Goal: Task Accomplishment & Management: Manage account settings

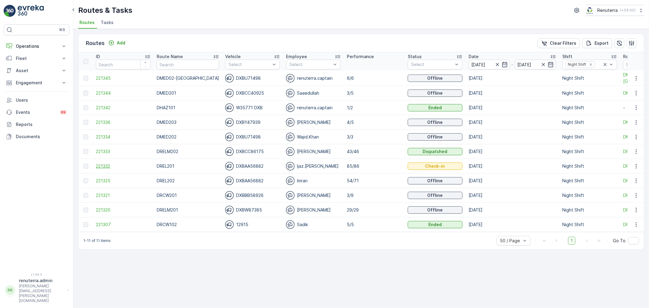
click at [108, 168] on span "221332" at bounding box center [123, 166] width 55 height 6
click at [107, 167] on span "221332" at bounding box center [123, 166] width 55 height 6
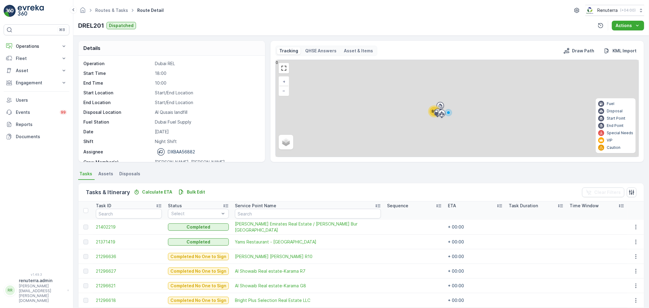
scroll to position [101, 0]
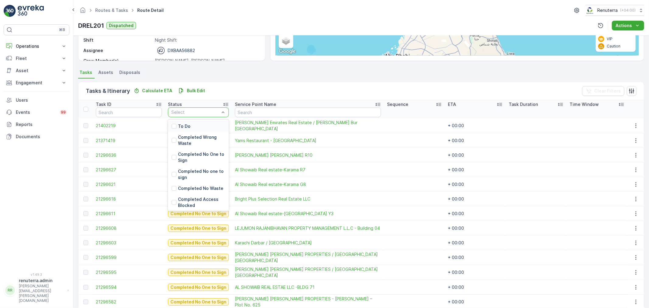
click at [179, 123] on p "To Do" at bounding box center [184, 126] width 12 height 6
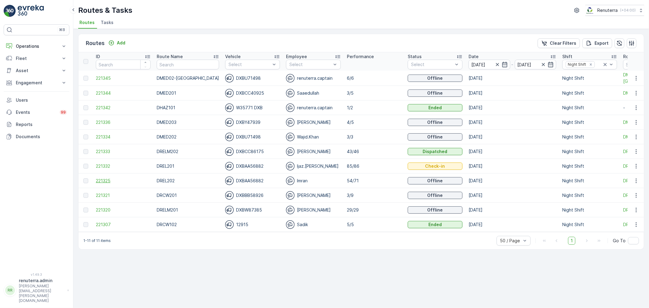
click at [104, 180] on span "221325" at bounding box center [123, 181] width 55 height 6
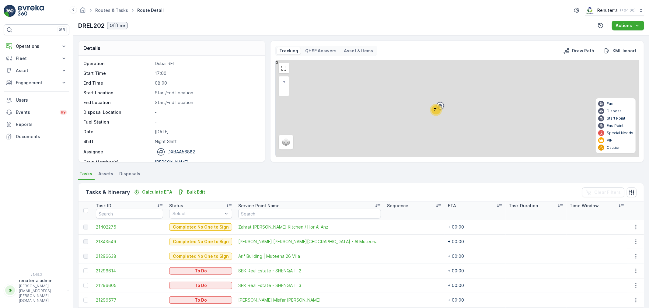
scroll to position [68, 0]
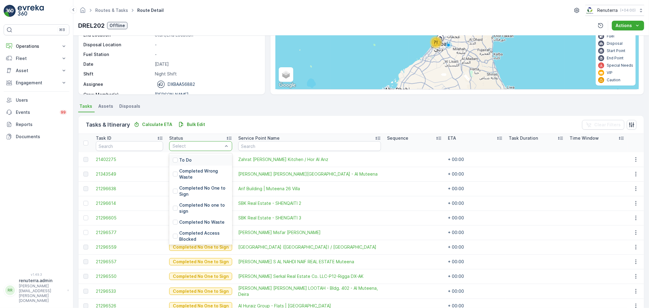
click at [190, 160] on div "To Do" at bounding box center [200, 160] width 63 height 11
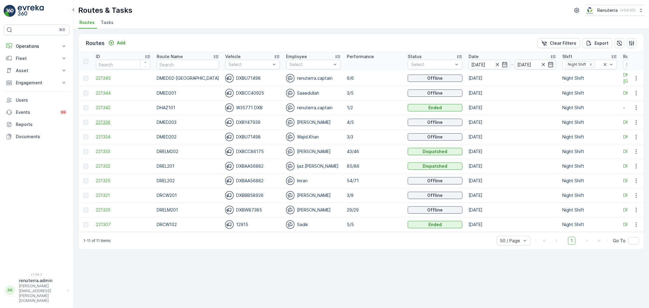
click at [107, 123] on span "221336" at bounding box center [123, 122] width 55 height 6
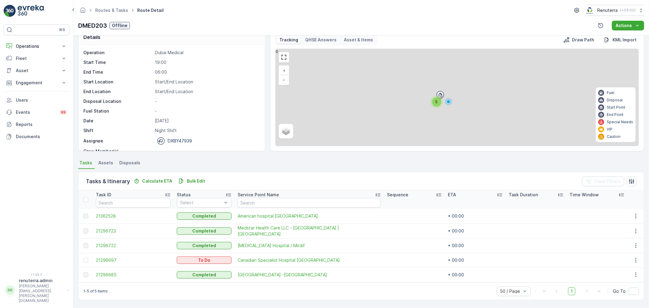
scroll to position [10, 0]
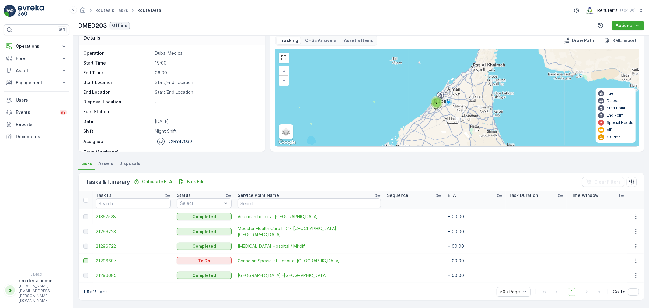
click at [85, 259] on div at bounding box center [85, 260] width 5 height 5
click at [83, 258] on input "checkbox" at bounding box center [83, 258] width 0 height 0
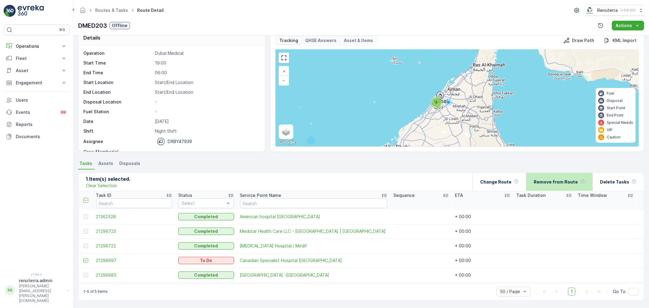
click at [572, 183] on p "Remove from Route" at bounding box center [556, 182] width 44 height 6
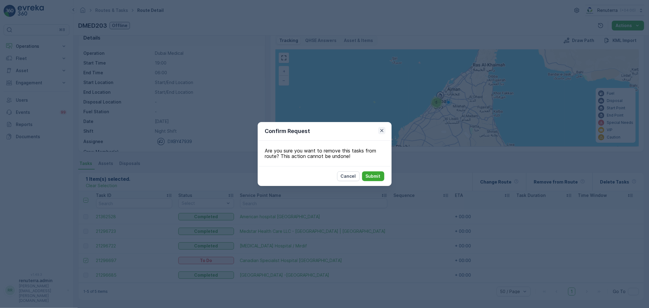
click at [381, 129] on icon "button" at bounding box center [382, 130] width 6 height 6
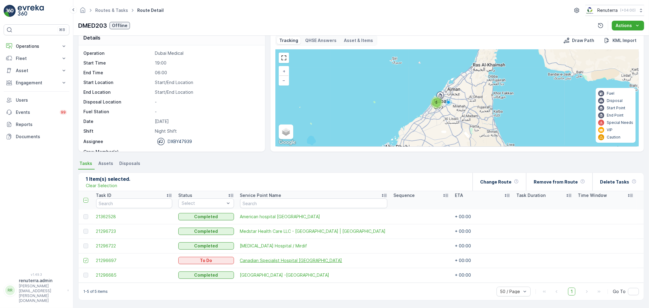
click at [303, 259] on span "Canadian Specialist Hospital Al Ghurair" at bounding box center [313, 260] width 147 height 6
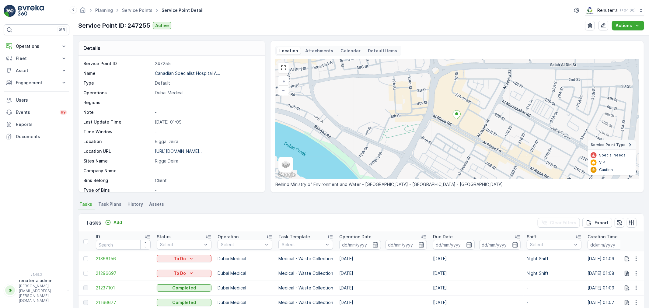
scroll to position [68, 0]
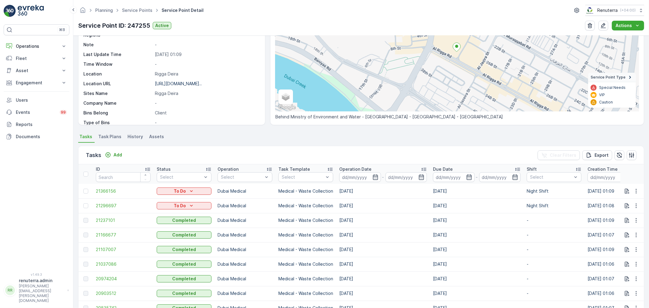
click at [367, 203] on td "[DATE]" at bounding box center [383, 205] width 94 height 15
click at [636, 208] on icon "button" at bounding box center [636, 206] width 6 height 6
click at [615, 231] on span "Change Route" at bounding box center [621, 231] width 30 height 6
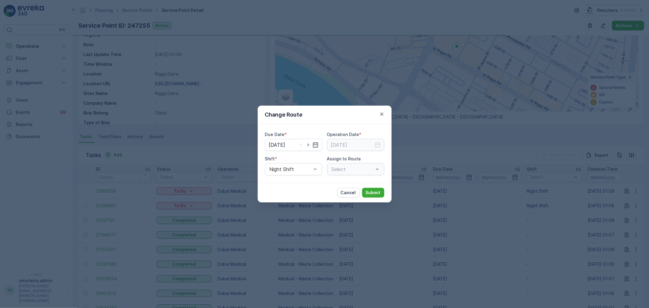
type input "[DATE]"
drag, startPoint x: 308, startPoint y: 145, endPoint x: 312, endPoint y: 155, distance: 11.1
click at [308, 145] on icon "button" at bounding box center [308, 145] width 2 height 3
type input "05.09.2025"
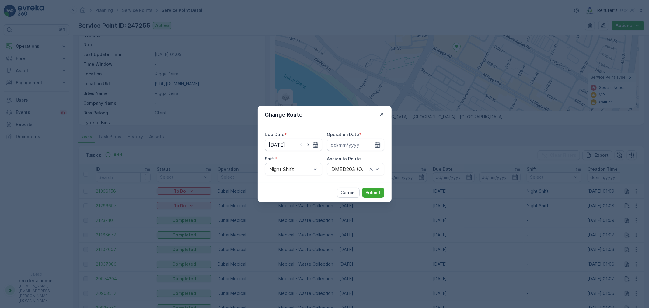
click at [377, 144] on icon "button" at bounding box center [377, 145] width 6 height 6
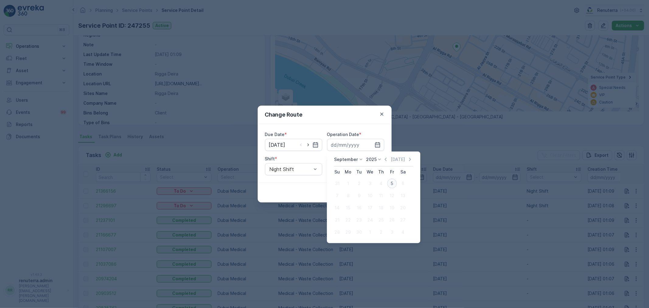
click at [390, 181] on div "5" at bounding box center [392, 184] width 10 height 10
type input "[DATE]"
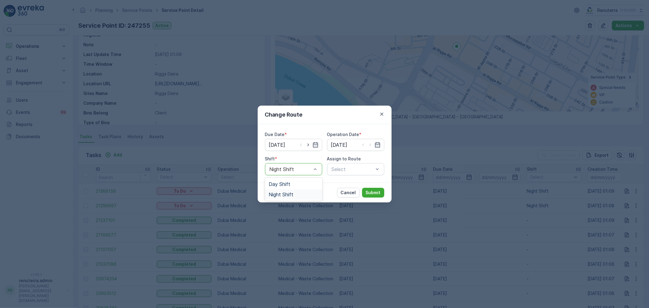
click at [297, 192] on div "Night Shift" at bounding box center [294, 194] width 50 height 5
click at [358, 173] on div "Select" at bounding box center [355, 169] width 57 height 12
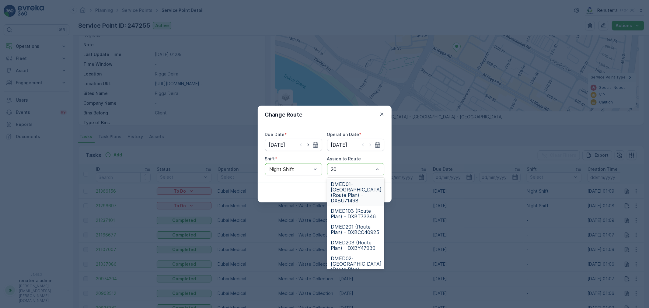
type input "203"
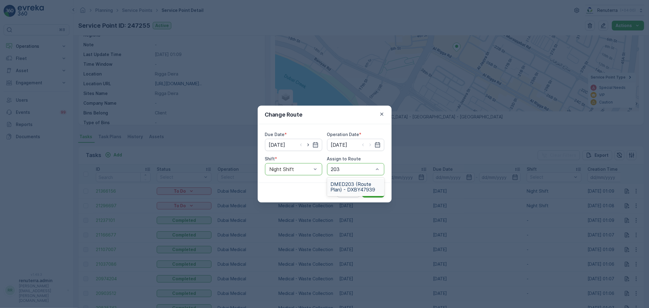
click at [357, 181] on span "DMED203 (Route Plan) - DXBY47939" at bounding box center [356, 186] width 50 height 11
click at [367, 188] on button "Submit" at bounding box center [373, 193] width 22 height 10
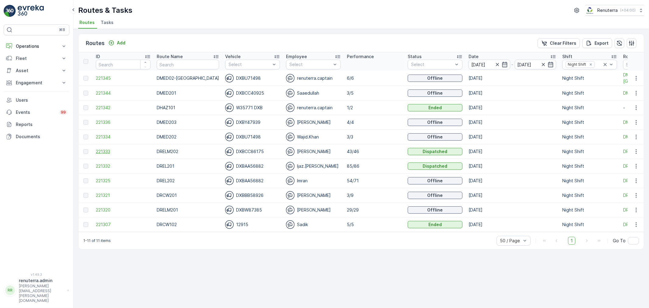
click at [99, 154] on span "221333" at bounding box center [123, 151] width 55 height 6
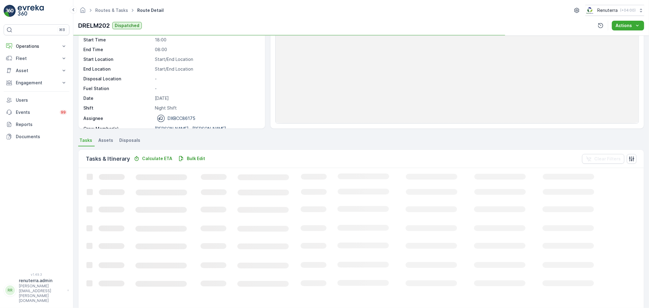
scroll to position [34, 0]
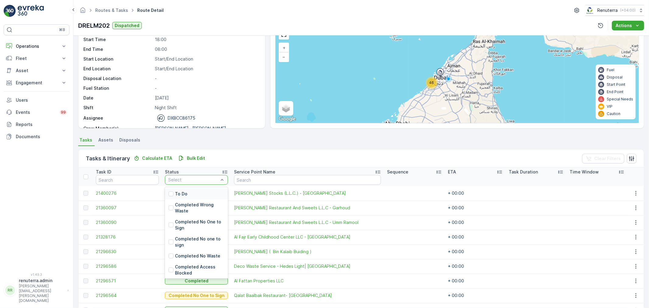
click at [190, 192] on div "To Do" at bounding box center [196, 193] width 63 height 11
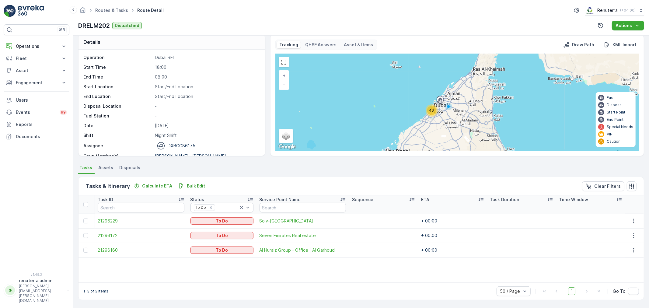
scroll to position [5, 0]
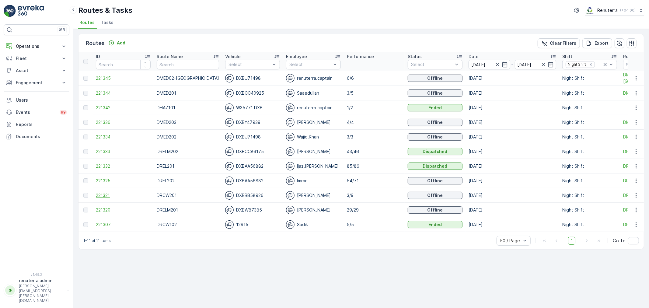
click at [96, 197] on span "221321" at bounding box center [123, 195] width 55 height 6
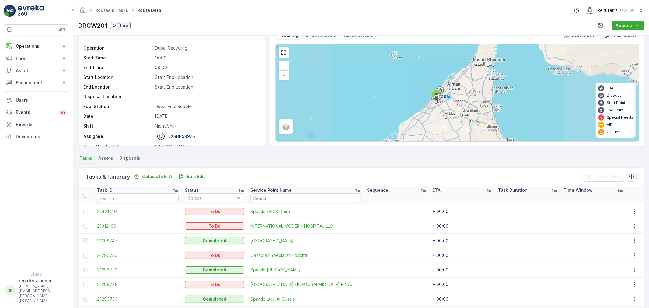
scroll to position [68, 0]
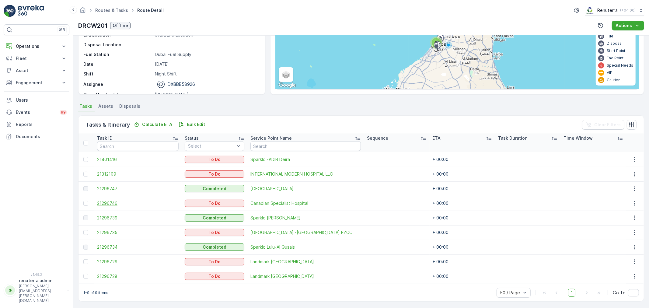
click at [105, 205] on span "21296746" at bounding box center [138, 203] width 82 height 6
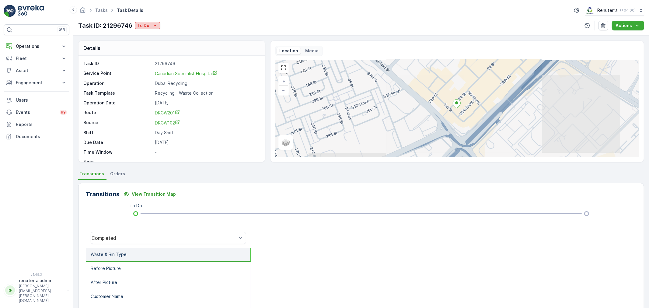
click at [156, 26] on icon "To Do" at bounding box center [155, 26] width 6 height 6
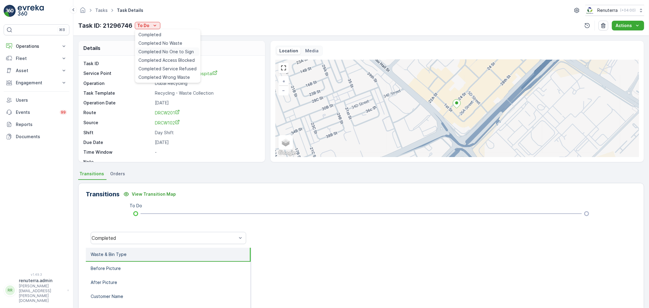
click at [162, 54] on span "Completed No One to Sign" at bounding box center [166, 52] width 55 height 6
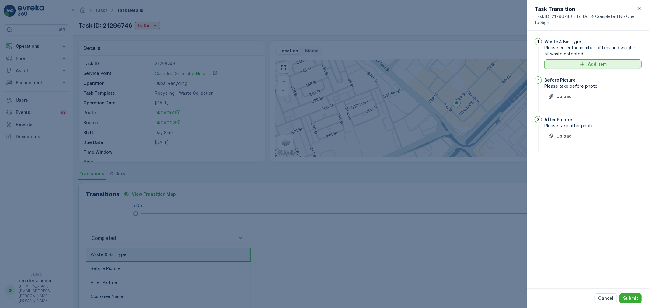
click at [588, 64] on p "Add Item" at bounding box center [597, 64] width 19 height 6
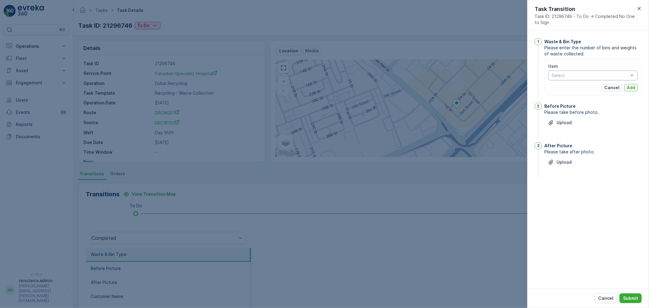
click at [582, 78] on div "Select" at bounding box center [592, 76] width 89 height 10
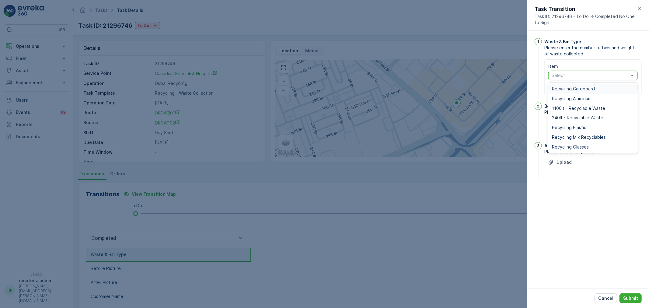
click at [572, 90] on span "Recycling Cardboard" at bounding box center [573, 88] width 43 height 5
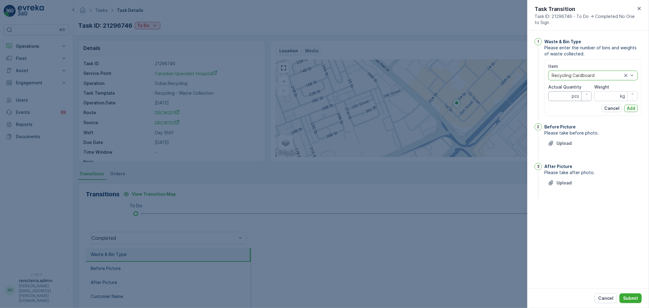
click at [566, 95] on Quantity "Actual Quantity" at bounding box center [569, 96] width 43 height 10
type Quantity "10"
click at [608, 95] on input "Weight" at bounding box center [615, 96] width 43 height 10
type input "80"
drag, startPoint x: 635, startPoint y: 107, endPoint x: 630, endPoint y: 109, distance: 5.0
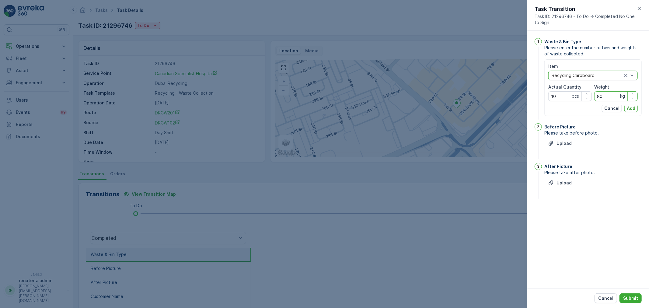
click at [635, 107] on p "Add" at bounding box center [631, 108] width 9 height 6
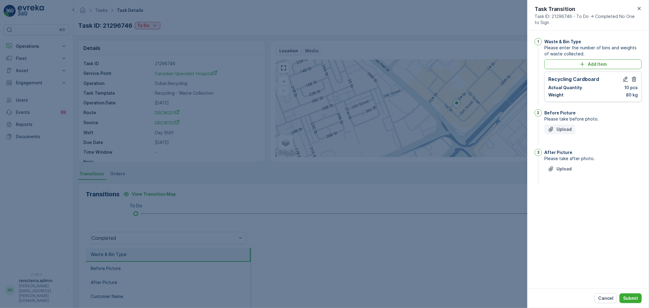
click at [565, 131] on p "Upload" at bounding box center [563, 129] width 15 height 6
click at [559, 199] on p "Upload" at bounding box center [563, 199] width 15 height 6
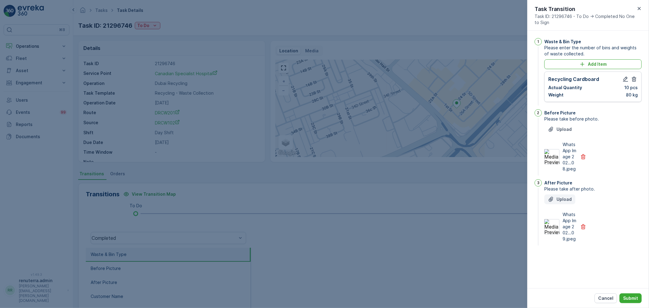
click at [560, 197] on p "Upload" at bounding box center [563, 199] width 15 height 6
click at [633, 299] on p "Submit" at bounding box center [630, 298] width 15 height 6
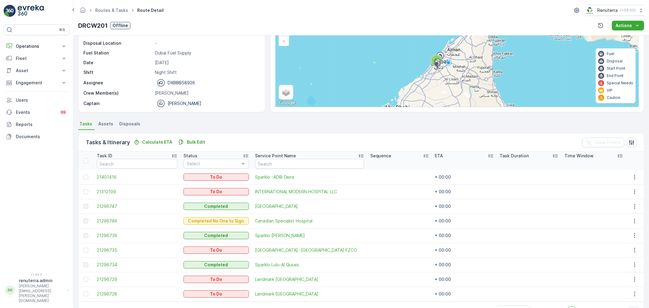
scroll to position [68, 0]
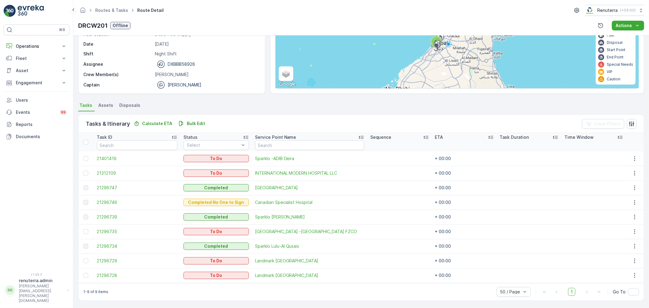
click at [114, 226] on td "21296735" at bounding box center [137, 231] width 87 height 15
click at [113, 228] on span "21296735" at bounding box center [137, 231] width 81 height 6
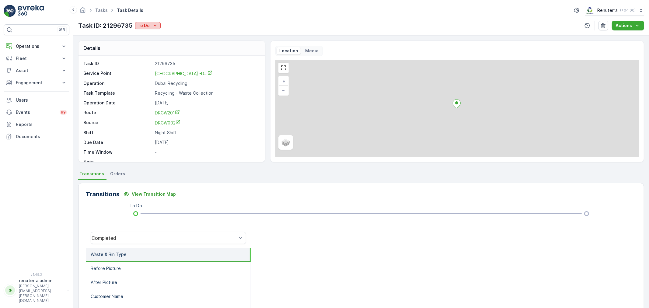
click at [152, 27] on icon "To Do" at bounding box center [155, 26] width 6 height 6
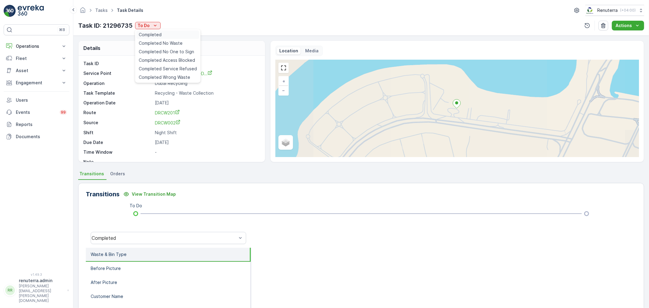
click at [155, 35] on span "Completed" at bounding box center [150, 35] width 23 height 6
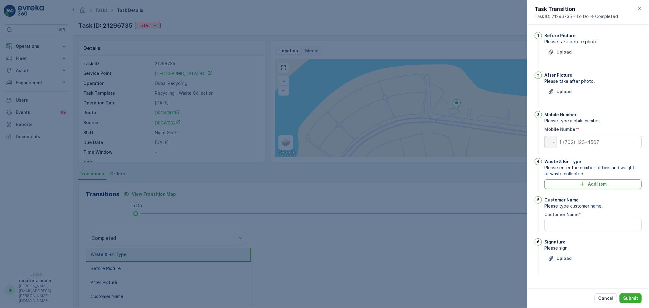
drag, startPoint x: 639, startPoint y: 6, endPoint x: 628, endPoint y: 14, distance: 13.8
click at [638, 6] on icon "button" at bounding box center [639, 8] width 6 height 6
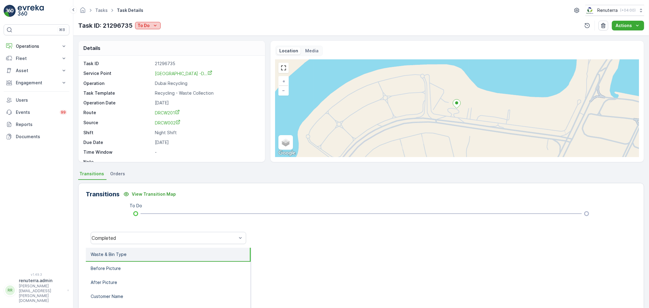
click at [152, 24] on icon "To Do" at bounding box center [155, 26] width 6 height 6
click at [162, 50] on span "Completed No One to Sign" at bounding box center [166, 52] width 55 height 6
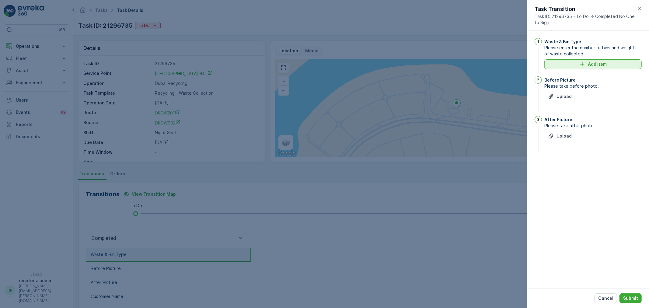
click at [570, 62] on div "Add Item" at bounding box center [593, 64] width 90 height 6
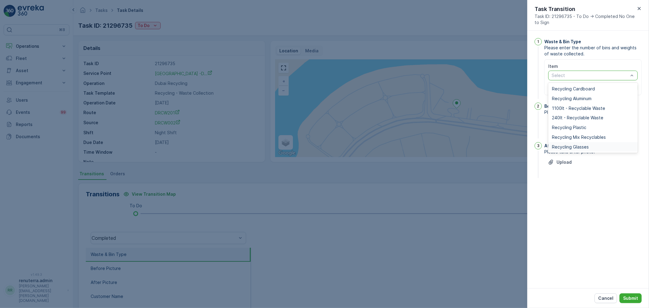
click at [578, 146] on span "Recycling Glasses" at bounding box center [570, 146] width 37 height 5
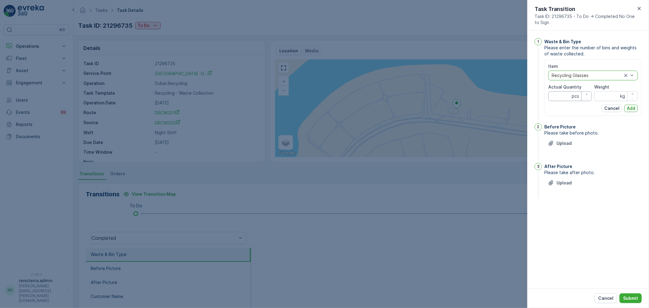
click at [560, 96] on Quantity "Actual Quantity" at bounding box center [569, 96] width 43 height 10
type Quantity "1"
type Quantity "30"
click at [609, 95] on input "Weight" at bounding box center [615, 96] width 43 height 10
type input "500"
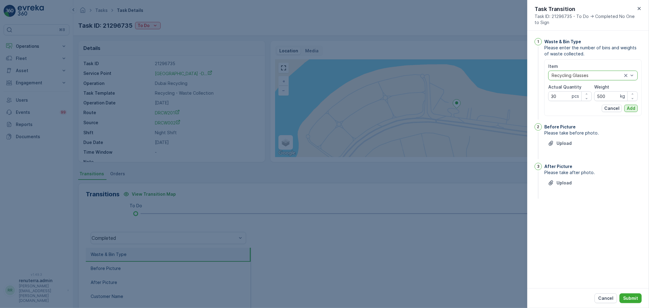
click at [634, 106] on p "Add" at bounding box center [631, 108] width 9 height 6
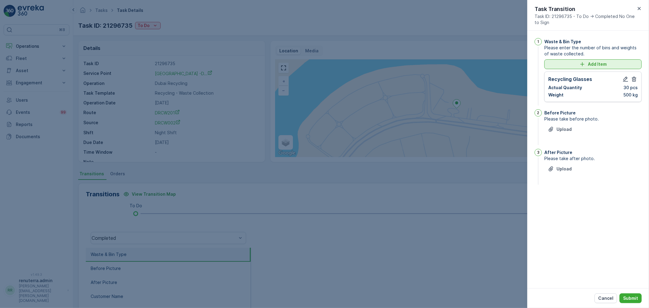
click at [587, 66] on div "Add Item" at bounding box center [593, 64] width 90 height 6
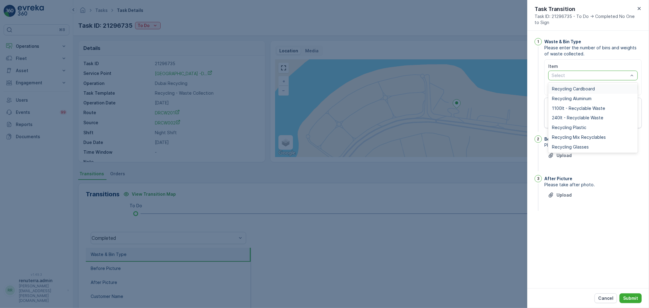
click at [591, 89] on span "Recycling Cardboard" at bounding box center [573, 88] width 43 height 5
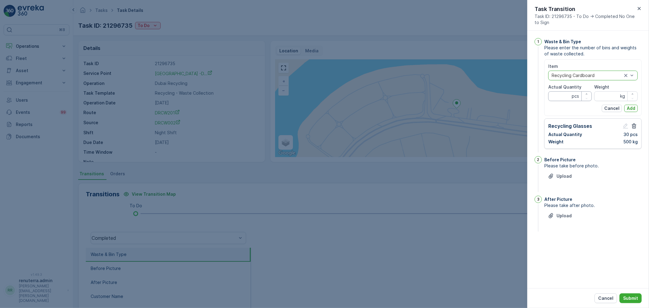
click at [555, 95] on Quantity "Actual Quantity" at bounding box center [569, 96] width 43 height 10
click at [557, 94] on Quantity "Actual Quantity" at bounding box center [569, 96] width 43 height 10
type Quantity "12"
click at [609, 93] on input "Weight" at bounding box center [615, 96] width 43 height 10
type input "150"
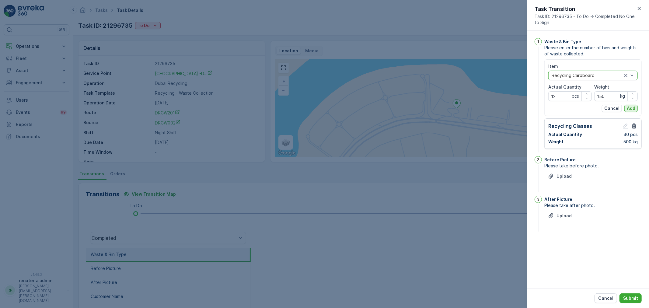
click at [631, 108] on p "Add" at bounding box center [631, 108] width 9 height 6
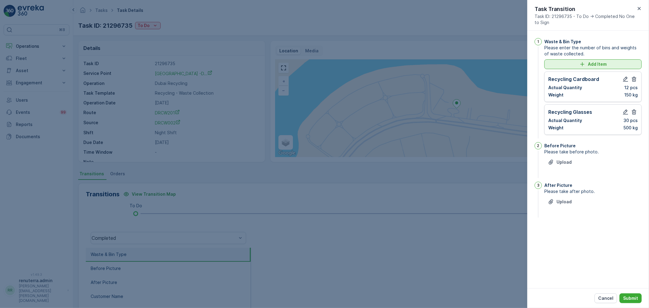
click at [596, 66] on p "Add Item" at bounding box center [597, 64] width 19 height 6
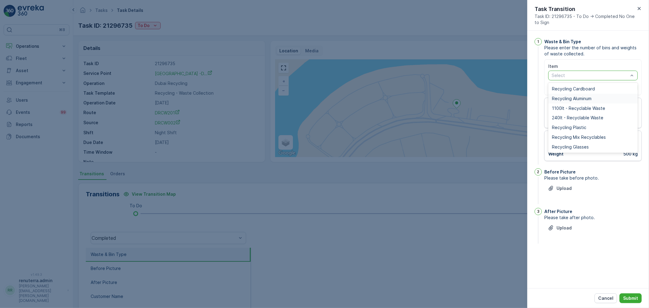
click at [574, 101] on div "Recycling Aluminum" at bounding box center [592, 99] width 89 height 10
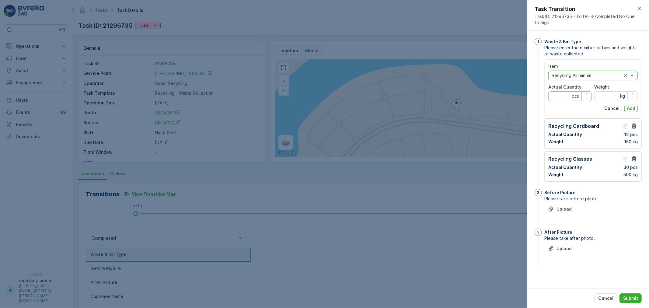
click at [566, 98] on Quantity "Actual Quantity" at bounding box center [569, 96] width 43 height 10
type Quantity "5"
click at [601, 93] on input "Weight" at bounding box center [615, 96] width 43 height 10
type input "20"
click at [631, 108] on p "Add" at bounding box center [631, 108] width 9 height 6
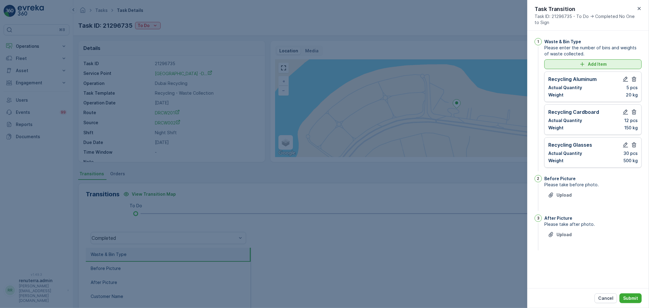
click at [580, 63] on icon "Add Item" at bounding box center [582, 64] width 6 height 6
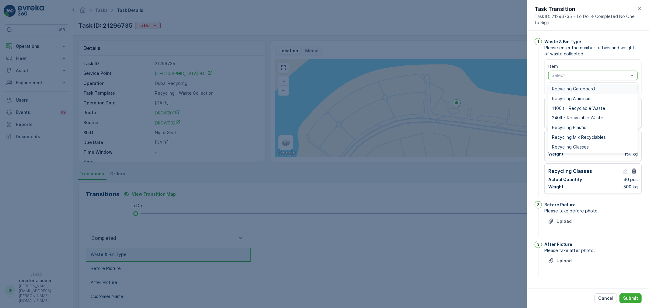
click at [578, 79] on div "Select" at bounding box center [592, 76] width 89 height 10
click at [576, 135] on span "Recycling Mix Recyclables" at bounding box center [579, 137] width 54 height 5
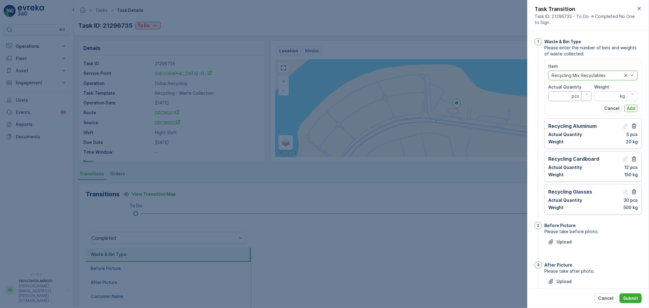
click at [558, 98] on Quantity "Actual Quantity" at bounding box center [569, 96] width 43 height 10
type Quantity "4"
click at [604, 94] on input "Weight" at bounding box center [615, 96] width 43 height 10
type input "30"
click at [634, 109] on button "Add" at bounding box center [630, 108] width 13 height 7
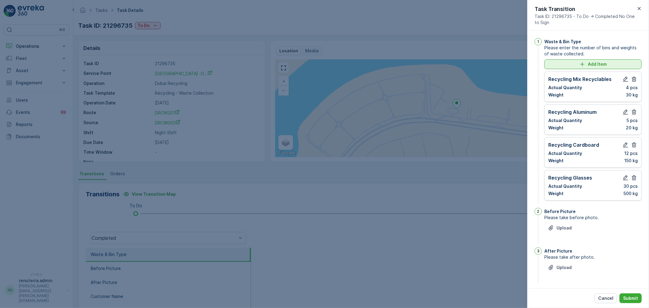
click at [568, 63] on div "Add Item" at bounding box center [593, 64] width 90 height 6
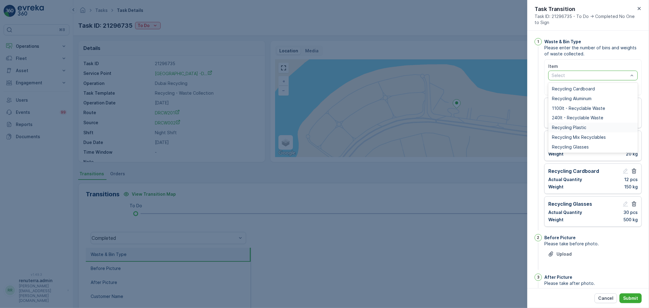
click at [571, 128] on span "Recycling Plastic" at bounding box center [569, 127] width 34 height 5
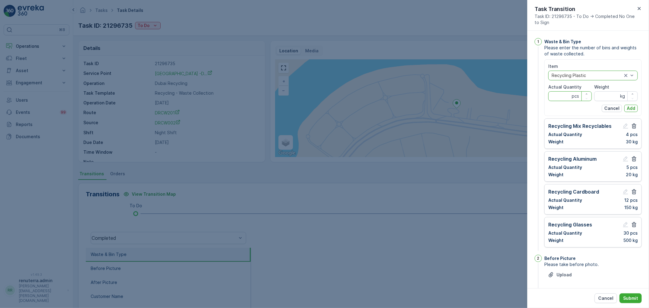
click at [565, 96] on Quantity "Actual Quantity" at bounding box center [569, 96] width 43 height 10
type Quantity "4"
click at [613, 99] on input "Weight" at bounding box center [615, 96] width 43 height 10
type input "45"
click at [559, 95] on Quantity "4" at bounding box center [569, 96] width 43 height 10
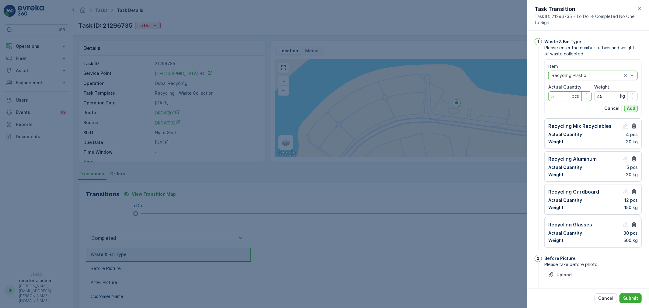
type Quantity "5"
click at [631, 110] on p "Add" at bounding box center [631, 108] width 9 height 6
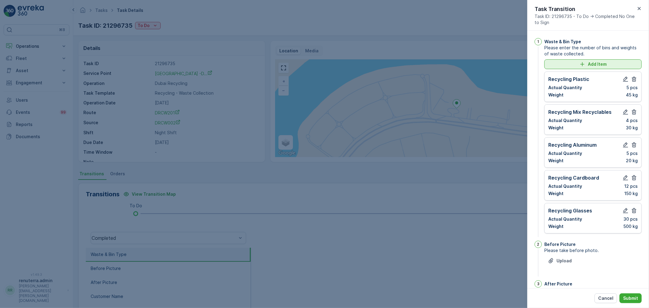
click at [598, 65] on p "Add Item" at bounding box center [597, 64] width 19 height 6
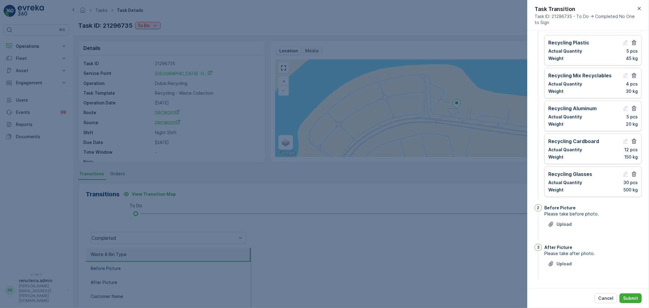
scroll to position [29, 0]
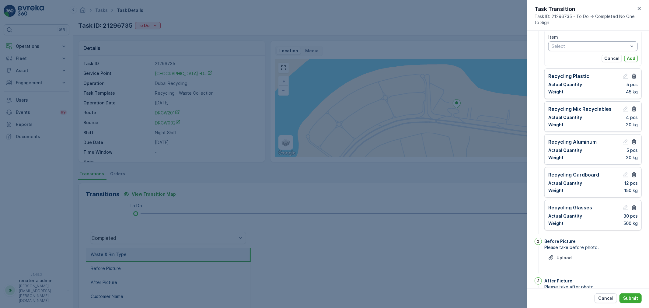
click at [628, 110] on div at bounding box center [630, 108] width 16 height 7
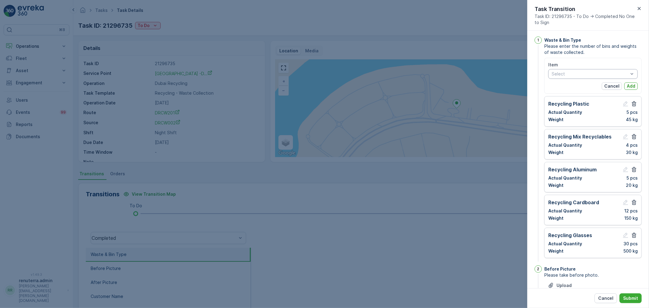
scroll to position [0, 0]
click at [577, 178] on p "Actual Quantity" at bounding box center [565, 179] width 34 height 6
drag, startPoint x: 582, startPoint y: 179, endPoint x: 576, endPoint y: 180, distance: 5.8
click at [580, 180] on div "Actual Quantity 5 pcs" at bounding box center [592, 179] width 89 height 6
click at [573, 179] on p "Actual Quantity" at bounding box center [565, 179] width 34 height 6
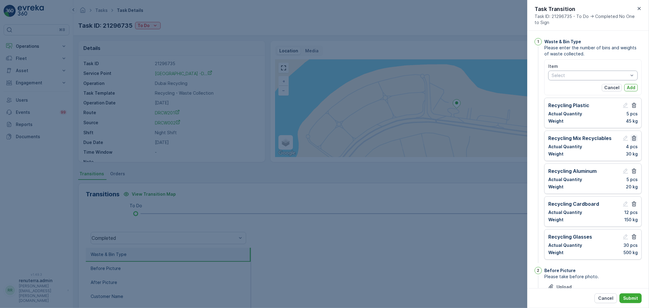
click at [635, 137] on icon "button" at bounding box center [634, 138] width 5 height 5
click at [628, 85] on p "Add" at bounding box center [631, 88] width 9 height 6
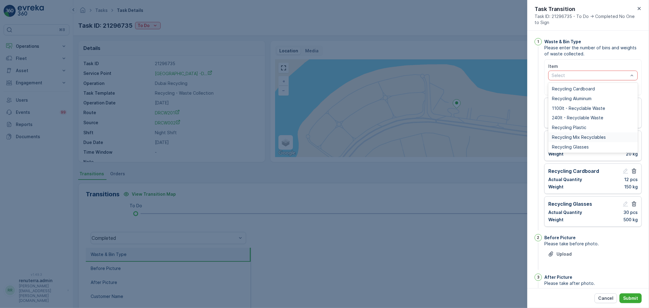
click at [583, 136] on span "Recycling Mix Recyclables" at bounding box center [579, 137] width 54 height 5
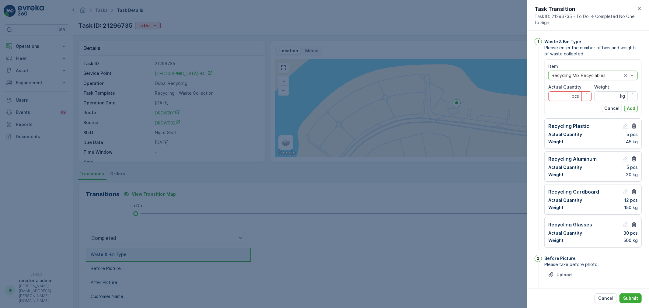
click at [558, 95] on Quantity "Actual Quantity" at bounding box center [569, 96] width 43 height 10
type Quantity "1"
type Quantity "10"
click at [595, 97] on input "Weight" at bounding box center [615, 96] width 43 height 10
type input "80"
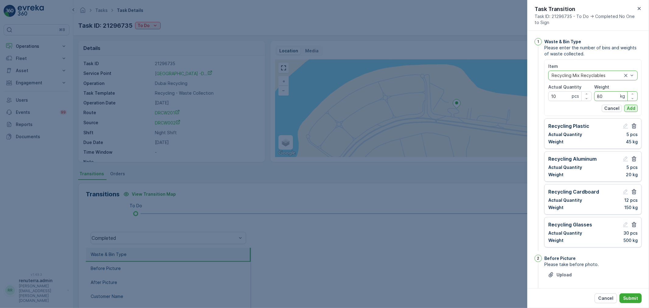
click at [630, 108] on p "Add" at bounding box center [631, 108] width 9 height 6
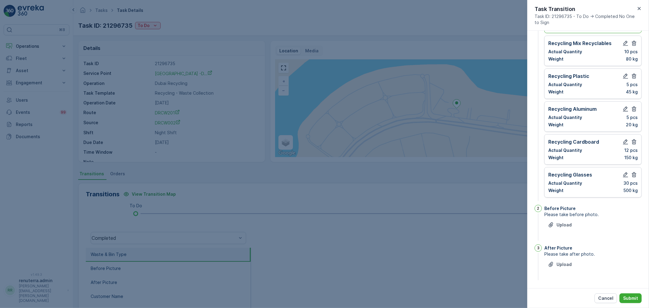
scroll to position [37, 0]
click at [569, 223] on p "Upload" at bounding box center [563, 224] width 15 height 6
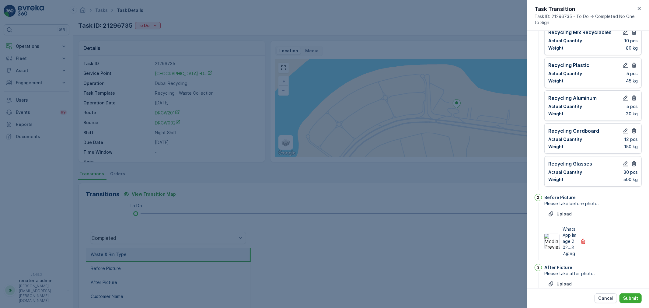
scroll to position [73, 0]
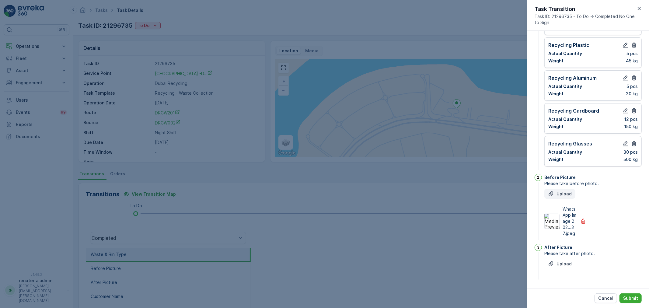
click at [561, 191] on p "Upload" at bounding box center [563, 194] width 15 height 6
click at [558, 265] on p "Upload" at bounding box center [563, 264] width 15 height 6
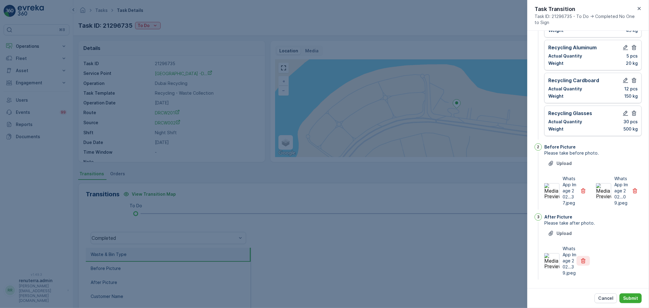
scroll to position [110, 0]
click at [560, 230] on p "Upload" at bounding box center [563, 233] width 15 height 6
click at [565, 230] on p "Upload" at bounding box center [563, 233] width 15 height 6
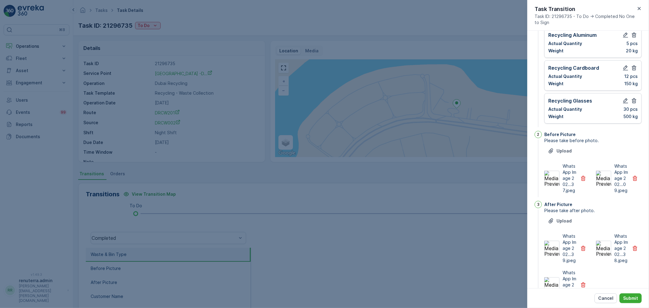
scroll to position [152, 0]
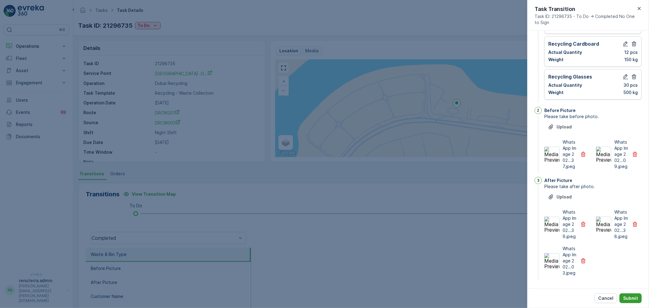
drag, startPoint x: 625, startPoint y: 291, endPoint x: 627, endPoint y: 294, distance: 4.0
click at [626, 292] on div "Cancel Submit" at bounding box center [588, 298] width 122 height 20
click at [627, 294] on button "Submit" at bounding box center [630, 298] width 22 height 10
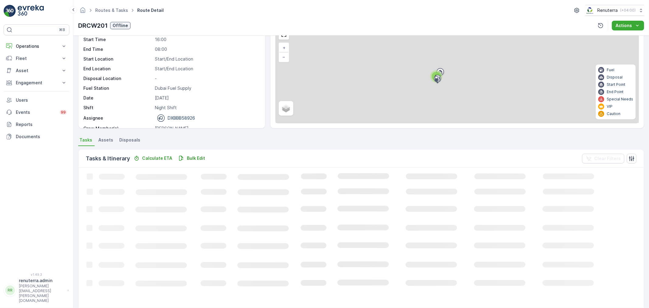
scroll to position [34, 0]
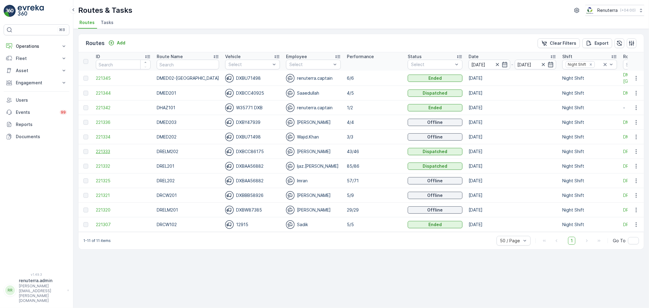
click at [106, 151] on span "221333" at bounding box center [123, 151] width 55 height 6
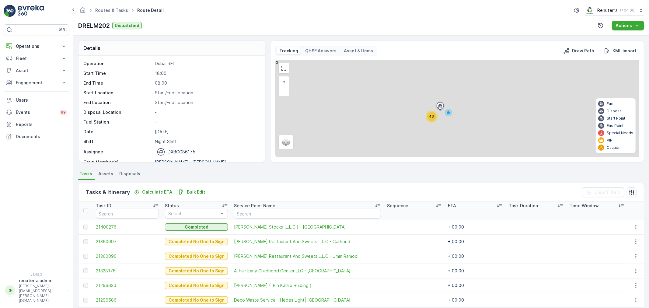
scroll to position [34, 0]
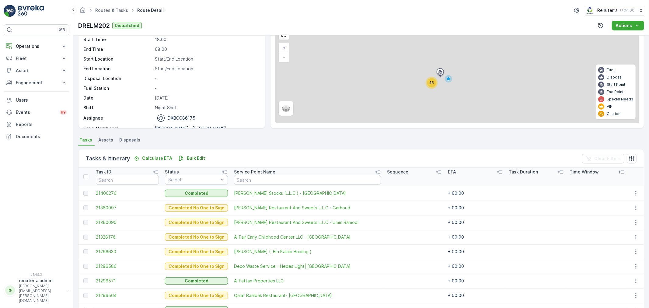
click at [187, 174] on div "Status" at bounding box center [196, 172] width 63 height 6
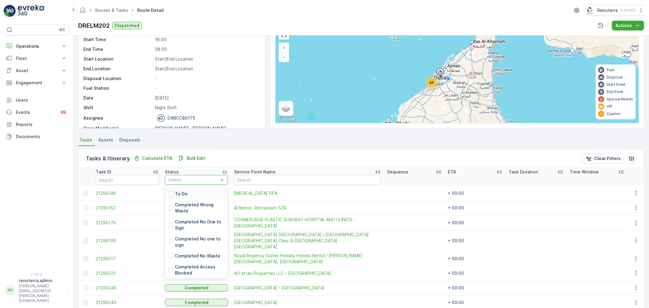
click at [189, 193] on div "To Do" at bounding box center [196, 193] width 63 height 11
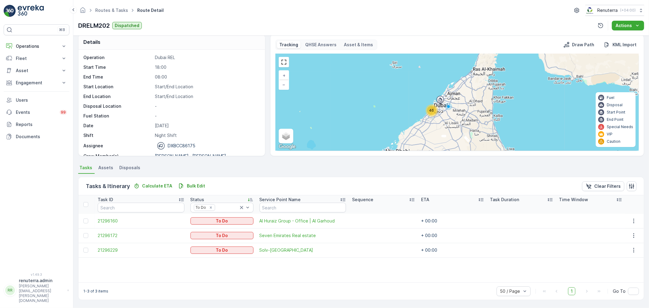
scroll to position [5, 0]
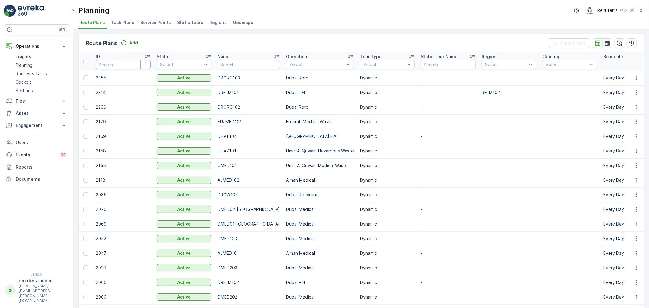
click at [128, 65] on input "number" at bounding box center [123, 65] width 55 height 10
click at [168, 37] on div "Route Plans Add Clear Filters" at bounding box center [360, 43] width 565 height 18
click at [40, 69] on link "Routes & Tasks" at bounding box center [41, 73] width 56 height 9
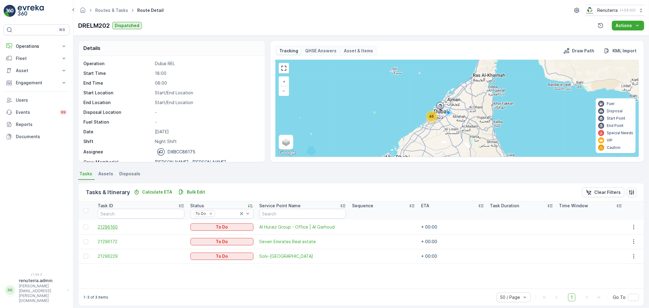
click at [105, 227] on span "21296160" at bounding box center [141, 227] width 86 height 6
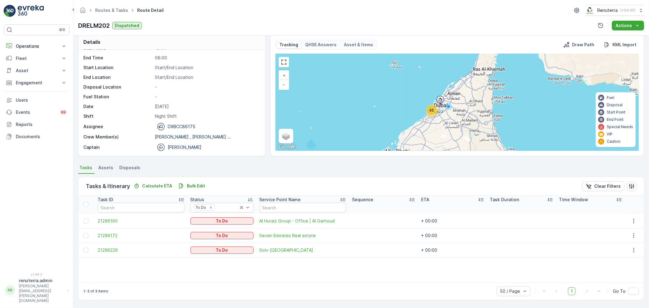
scroll to position [5, 0]
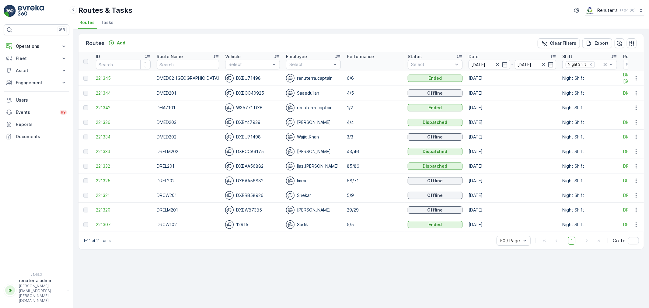
click at [260, 37] on div "Routes Add Clear Filters Export" at bounding box center [360, 43] width 565 height 18
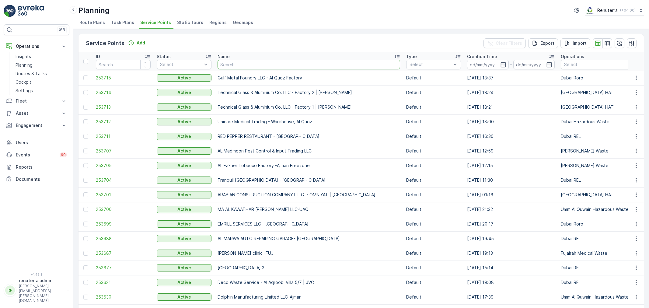
click at [231, 63] on input "text" at bounding box center [308, 65] width 183 height 10
type input "nmc"
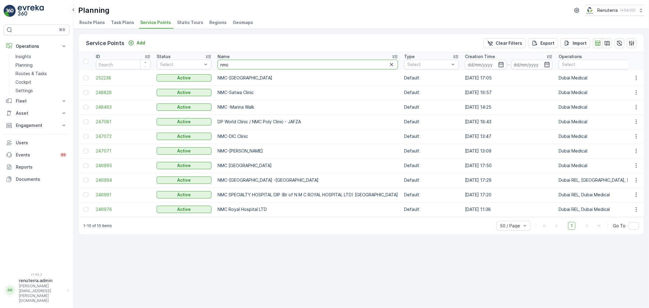
click at [247, 62] on input "nmc" at bounding box center [307, 65] width 180 height 10
type input "new"
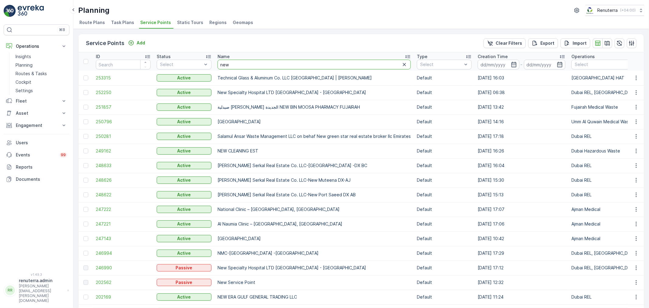
click at [264, 67] on input "new" at bounding box center [313, 65] width 193 height 10
type input "new sp"
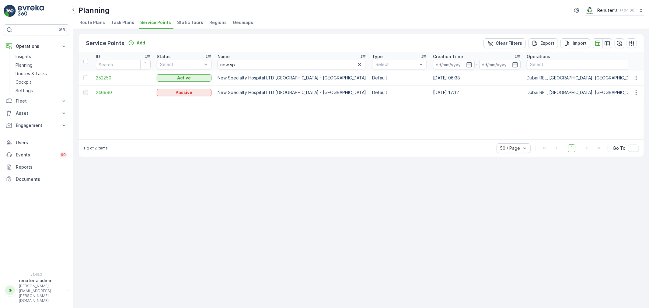
click at [101, 77] on span "252250" at bounding box center [123, 78] width 55 height 6
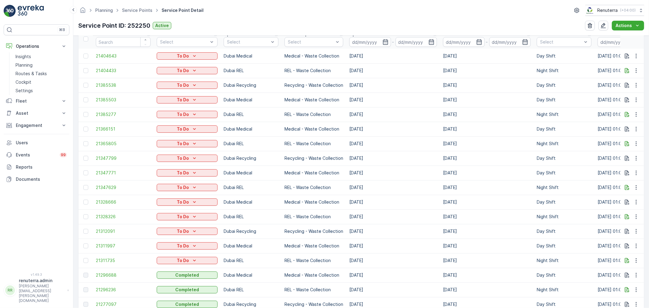
scroll to position [101, 0]
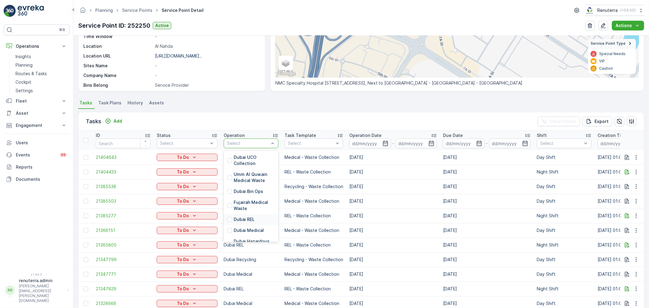
click at [239, 214] on div "Dubai REL" at bounding box center [251, 219] width 55 height 11
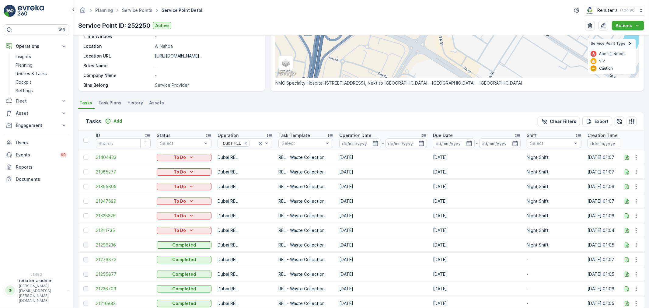
click at [116, 242] on span "21296236" at bounding box center [123, 245] width 55 height 6
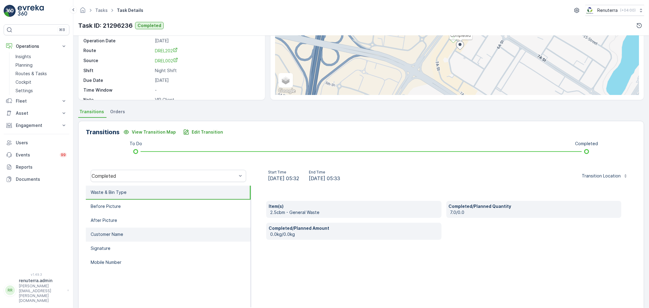
scroll to position [75, 0]
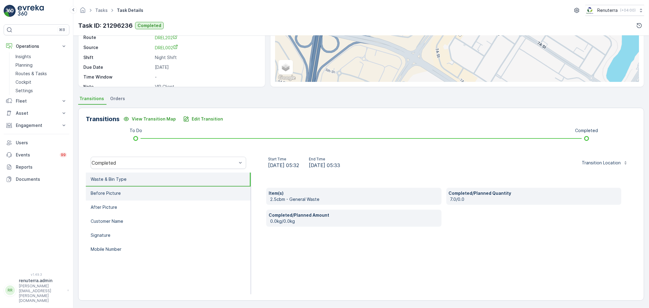
click at [151, 191] on li "Before Picture" at bounding box center [168, 193] width 165 height 14
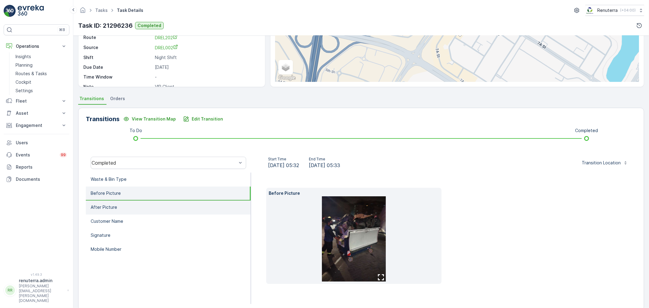
click at [138, 208] on li "After Picture" at bounding box center [168, 207] width 165 height 14
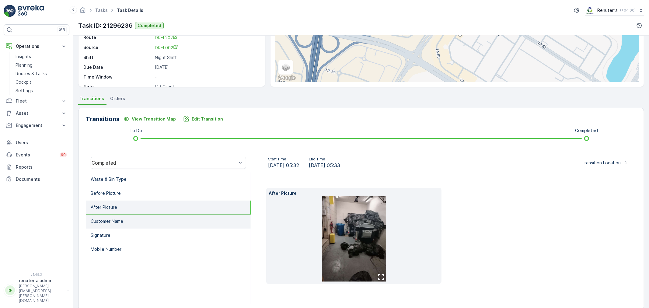
click at [139, 221] on li "Customer Name" at bounding box center [168, 221] width 165 height 14
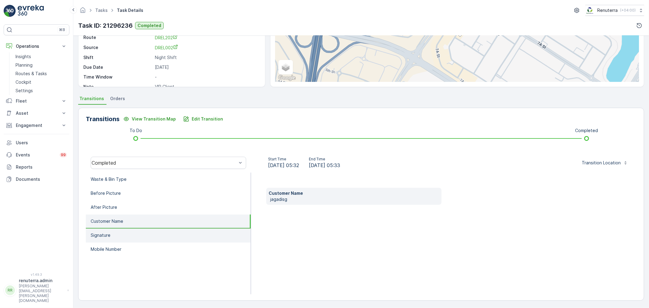
click at [139, 236] on li "Signature" at bounding box center [168, 235] width 165 height 14
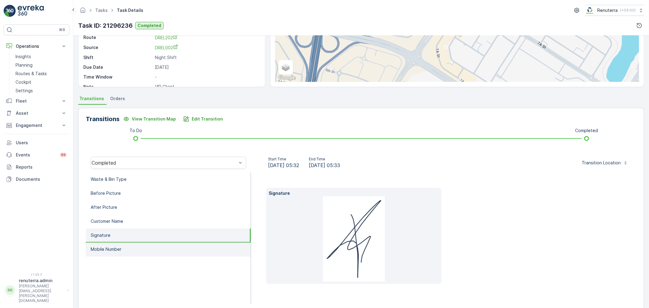
click at [136, 246] on li "Mobile Number" at bounding box center [168, 249] width 165 height 14
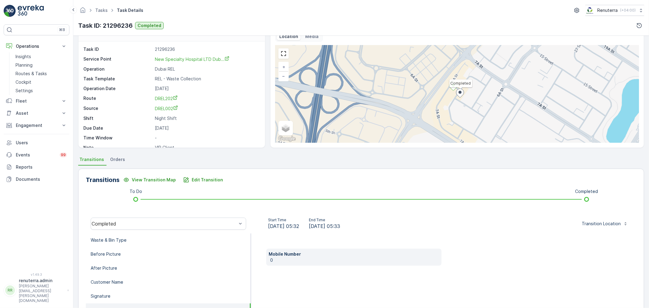
scroll to position [8, 0]
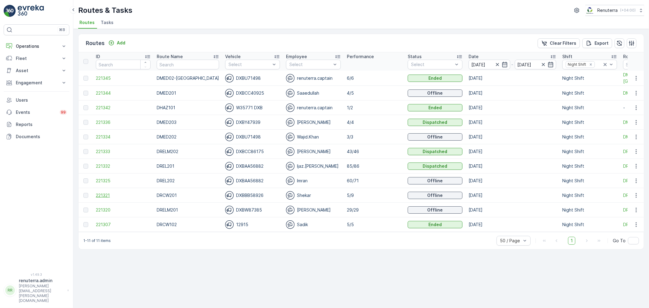
click at [99, 192] on span "221321" at bounding box center [123, 195] width 55 height 6
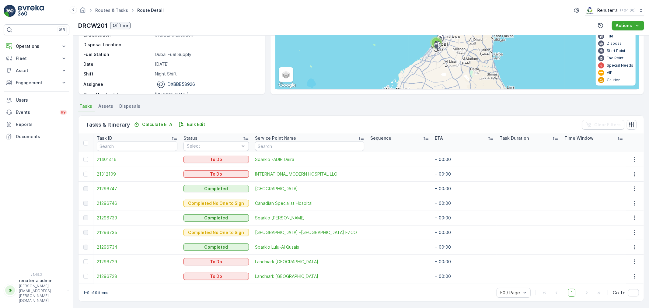
scroll to position [68, 0]
click at [88, 156] on div at bounding box center [86, 158] width 6 height 5
click at [83, 156] on input "checkbox" at bounding box center [83, 156] width 0 height 0
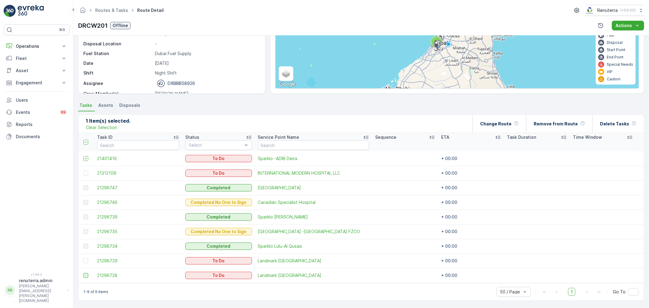
drag, startPoint x: 85, startPoint y: 260, endPoint x: 87, endPoint y: 276, distance: 15.4
click at [85, 261] on div at bounding box center [85, 260] width 5 height 5
click at [83, 258] on input "checkbox" at bounding box center [83, 258] width 0 height 0
click at [87, 276] on div at bounding box center [85, 275] width 5 height 5
click at [83, 273] on input "checkbox" at bounding box center [83, 273] width 0 height 0
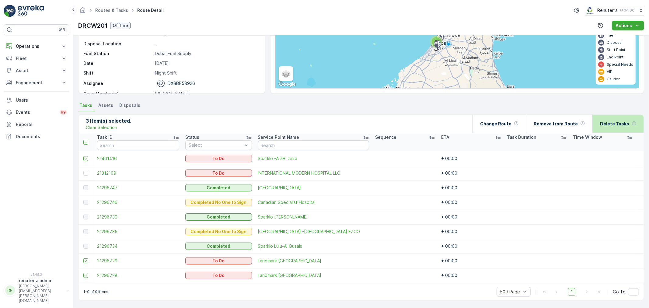
click at [624, 121] on p "Delete Tasks" at bounding box center [614, 124] width 29 height 6
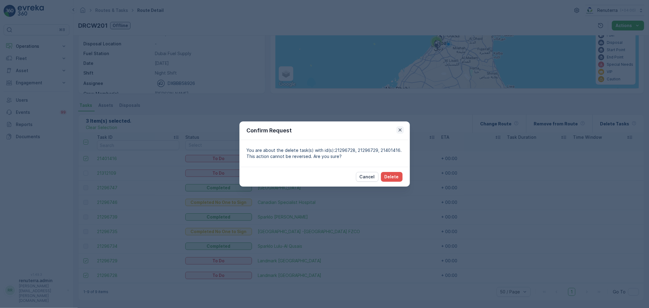
click at [403, 130] on div "Confirm Request" at bounding box center [324, 130] width 170 height 19
click at [400, 131] on icon "button" at bounding box center [400, 130] width 6 height 6
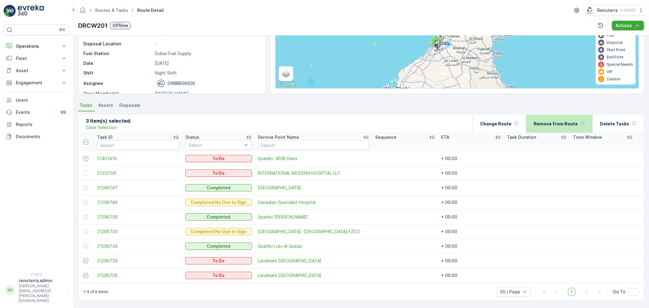
click at [564, 123] on p "Remove from Route" at bounding box center [556, 124] width 44 height 6
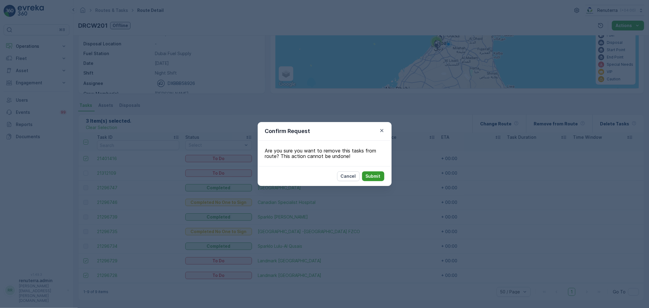
click at [376, 176] on p "Submit" at bounding box center [373, 176] width 15 height 6
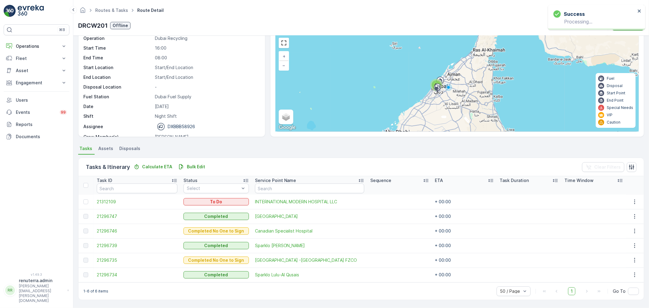
scroll to position [25, 0]
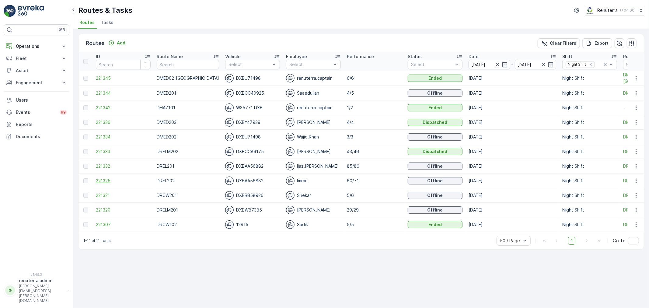
click at [106, 180] on span "221325" at bounding box center [123, 181] width 55 height 6
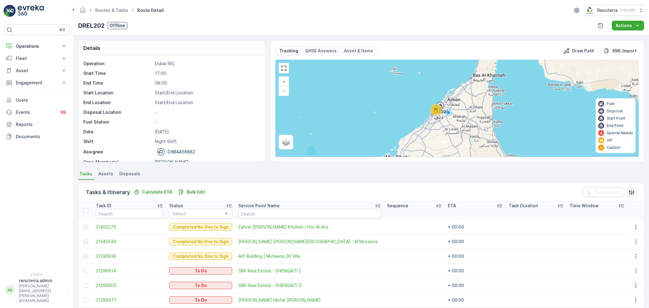
scroll to position [68, 0]
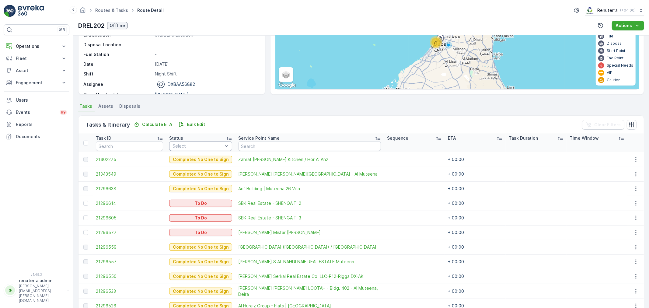
click at [186, 149] on div "Select" at bounding box center [200, 146] width 63 height 10
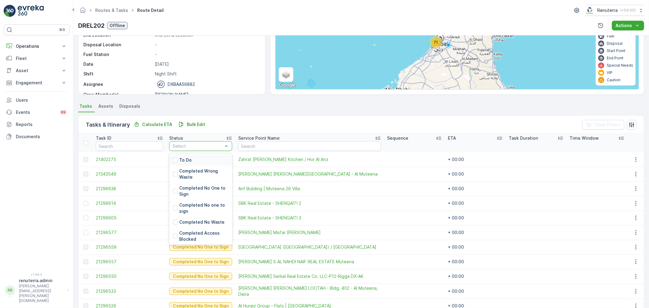
click at [186, 161] on p "To Do" at bounding box center [185, 160] width 12 height 6
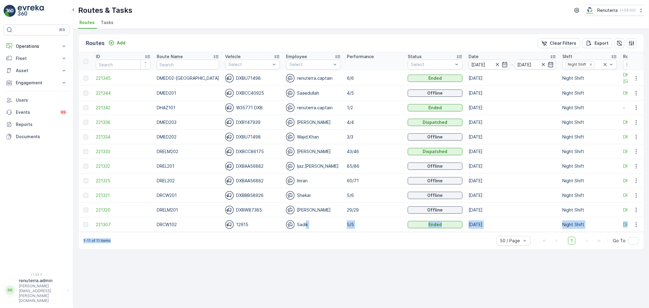
drag, startPoint x: 298, startPoint y: 231, endPoint x: 346, endPoint y: 233, distance: 47.2
click at [357, 236] on div "Routes Add Clear Filters Export ID Route Name Vehicle Select Employee Select Pe…" at bounding box center [361, 142] width 566 height 216
click at [17, 40] on div "⌘B Operations Insights Planning Routes & Tasks Cockpit Settings Fleet Live Trac…" at bounding box center [37, 144] width 66 height 241
click at [25, 47] on p "Operations" at bounding box center [36, 46] width 41 height 6
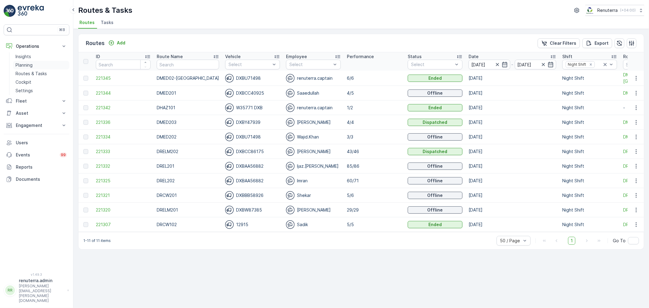
click at [34, 66] on link "Planning" at bounding box center [41, 65] width 56 height 9
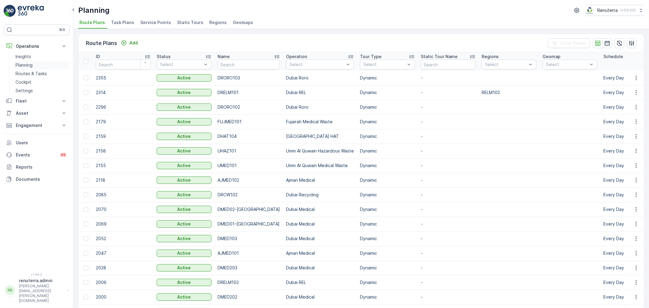
click at [33, 66] on link "Planning" at bounding box center [41, 65] width 56 height 9
click at [147, 19] on li "Service Points" at bounding box center [156, 23] width 34 height 10
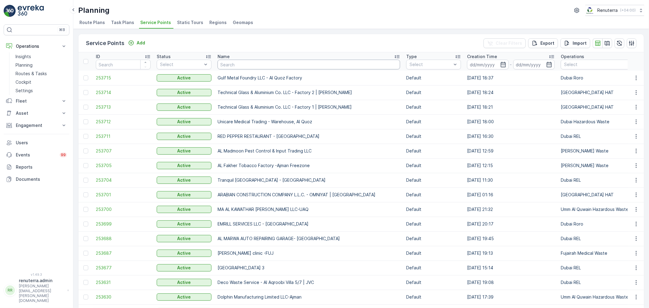
click at [242, 63] on input "text" at bounding box center [308, 65] width 183 height 10
type input "[PERSON_NAME]"
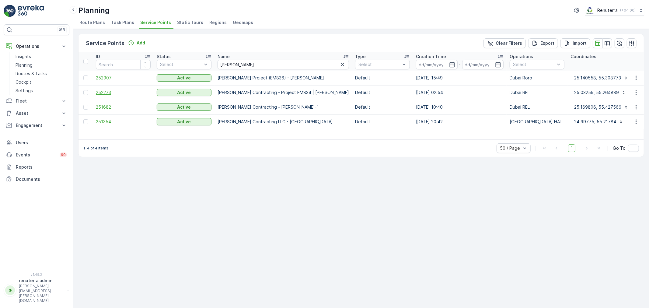
click at [105, 92] on span "252273" at bounding box center [123, 92] width 55 height 6
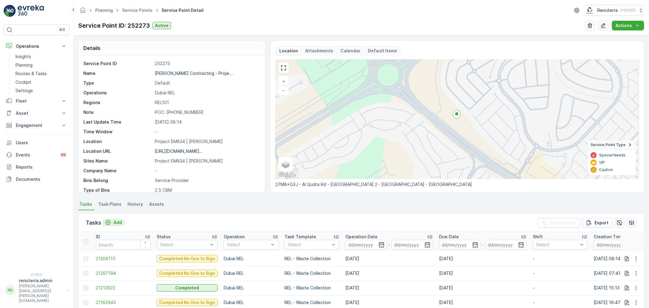
click at [111, 223] on div "Add" at bounding box center [113, 222] width 17 height 6
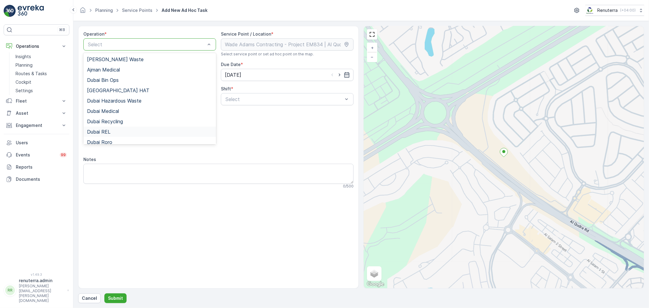
drag, startPoint x: 112, startPoint y: 133, endPoint x: 138, endPoint y: 128, distance: 27.0
click at [113, 133] on div "Dubai REL" at bounding box center [149, 131] width 125 height 5
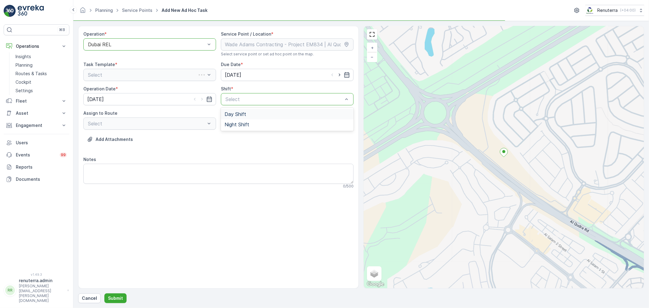
drag, startPoint x: 247, startPoint y: 98, endPoint x: 248, endPoint y: 107, distance: 9.3
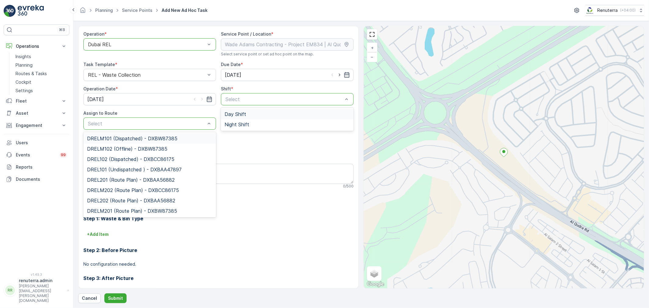
click at [225, 112] on span "Day Shift" at bounding box center [235, 113] width 22 height 5
type input "101"
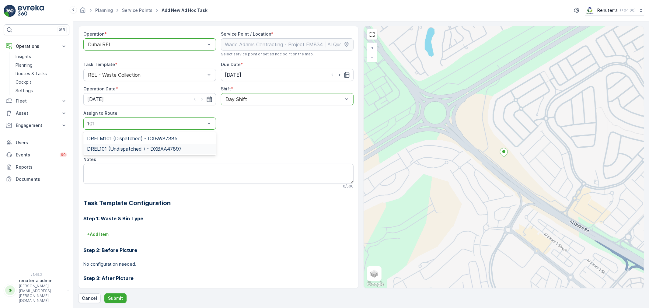
drag, startPoint x: 133, startPoint y: 151, endPoint x: 126, endPoint y: 153, distance: 7.3
click at [131, 151] on span "DREL101 (Undispatched ) - DXBAA47897" at bounding box center [134, 148] width 95 height 5
click at [110, 297] on p "Submit" at bounding box center [115, 298] width 15 height 6
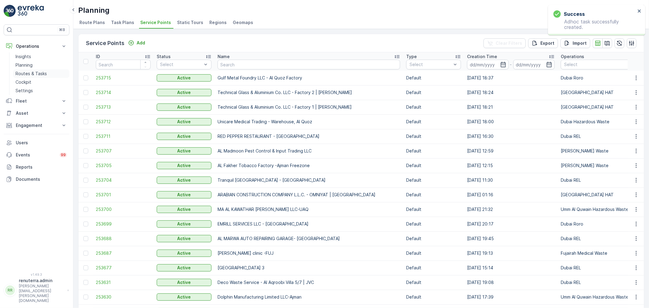
click at [17, 74] on p "Routes & Tasks" at bounding box center [31, 74] width 31 height 6
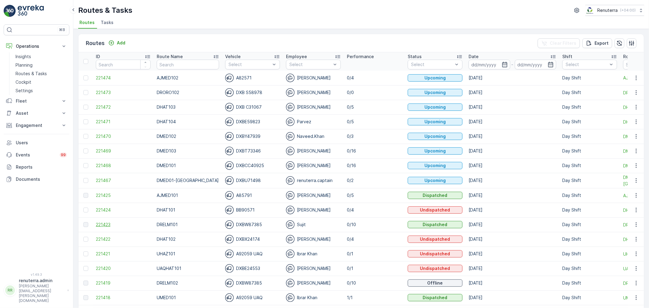
click at [105, 227] on span "221423" at bounding box center [123, 224] width 55 height 6
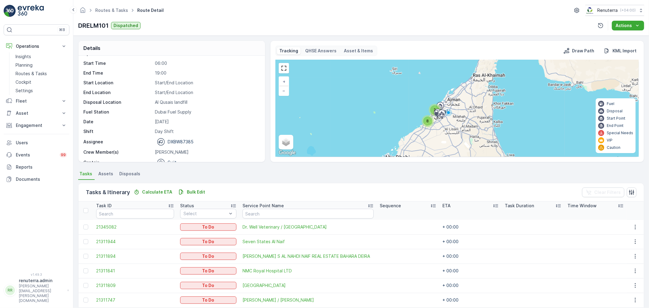
scroll to position [19, 0]
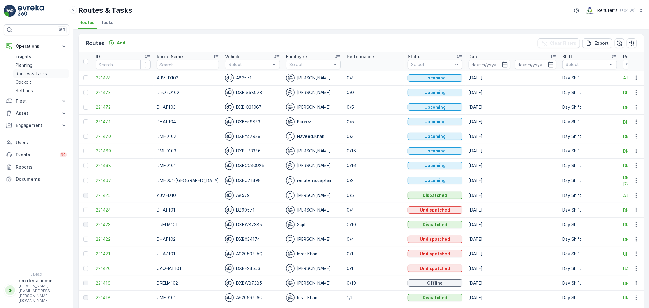
click at [30, 74] on p "Routes & Tasks" at bounding box center [31, 74] width 31 height 6
click at [18, 60] on link "Insights" at bounding box center [41, 56] width 56 height 9
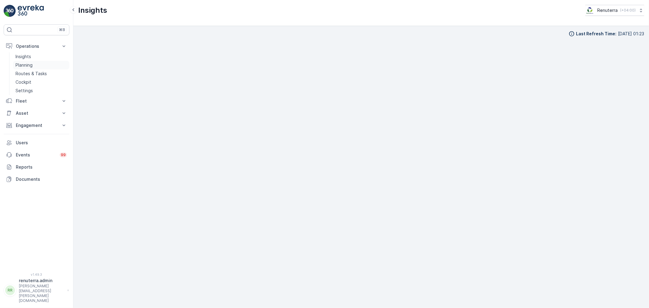
click at [37, 63] on link "Planning" at bounding box center [41, 65] width 56 height 9
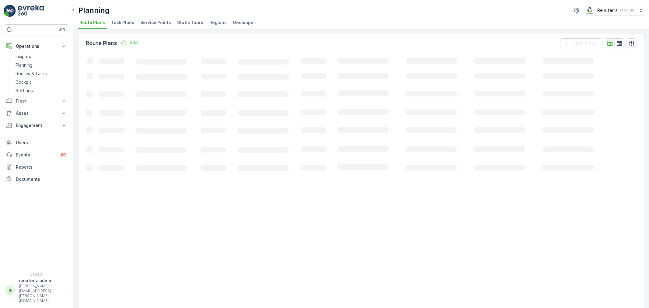
click at [158, 26] on li "Service Points" at bounding box center [156, 23] width 34 height 10
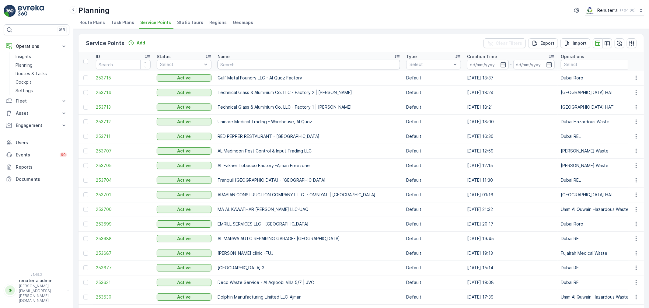
click at [245, 68] on input "text" at bounding box center [308, 65] width 183 height 10
type input "mouj"
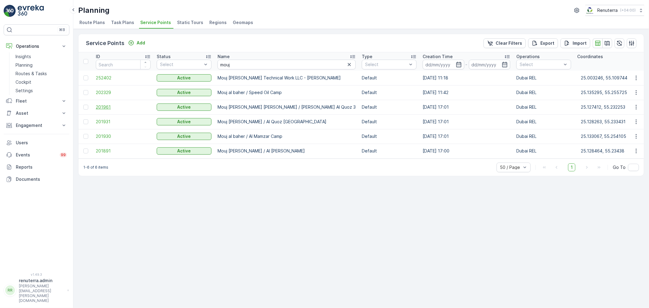
click at [101, 107] on span "201961" at bounding box center [123, 107] width 55 height 6
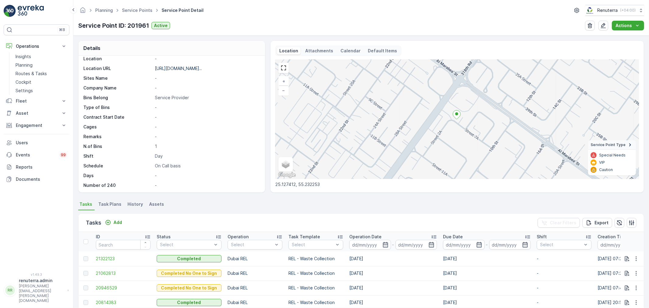
scroll to position [84, 0]
click at [117, 223] on p "Add" at bounding box center [117, 222] width 9 height 6
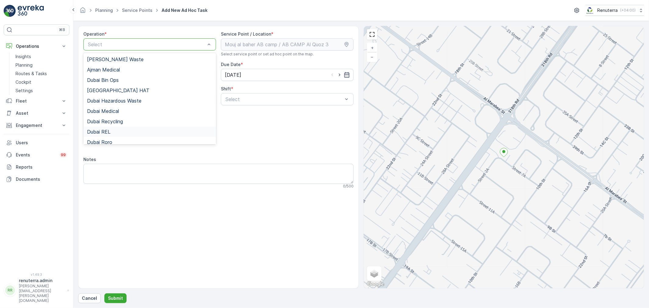
click at [114, 130] on div "Dubai REL" at bounding box center [149, 131] width 125 height 5
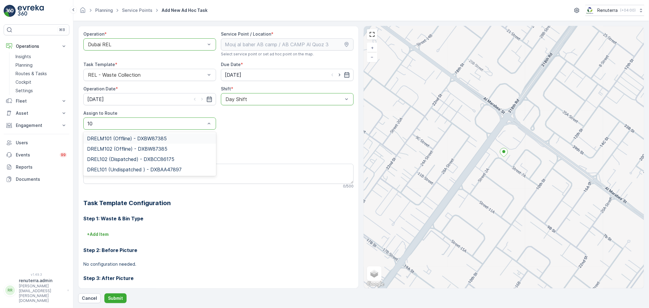
type input "101"
click at [126, 148] on span "DREL101 (Undispatched ) - DXBAA47897" at bounding box center [134, 148] width 95 height 5
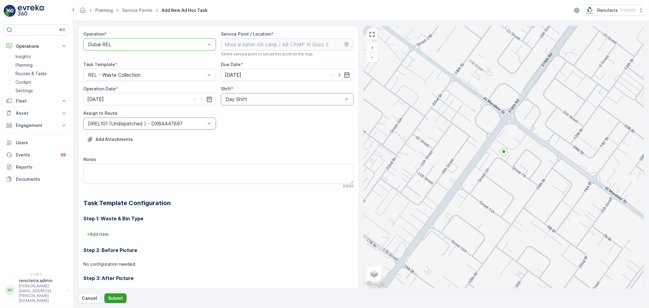
click at [113, 303] on button "Submit" at bounding box center [115, 298] width 22 height 10
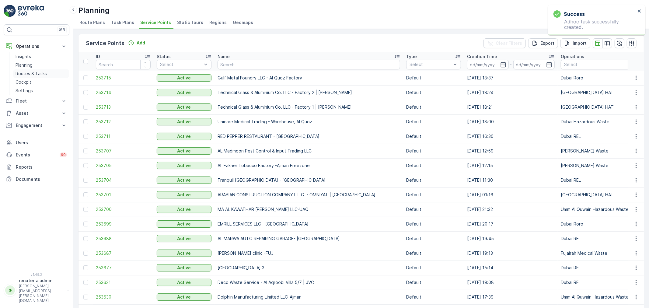
click at [40, 76] on p "Routes & Tasks" at bounding box center [31, 74] width 31 height 6
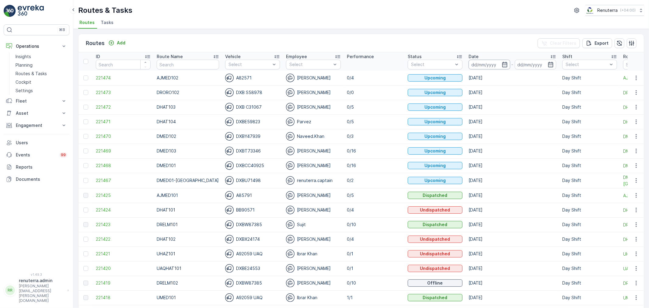
drag, startPoint x: 498, startPoint y: 64, endPoint x: 496, endPoint y: 68, distance: 4.1
click at [502, 65] on icon "button" at bounding box center [505, 64] width 6 height 6
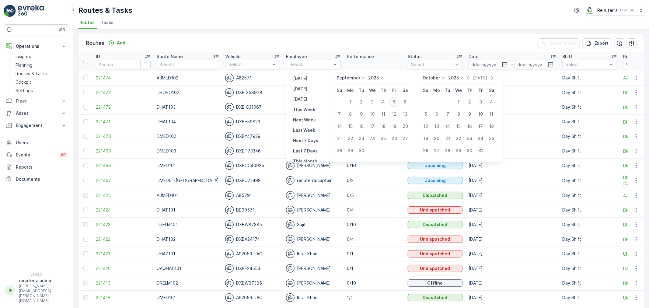
click at [396, 105] on div "5" at bounding box center [394, 102] width 10 height 10
type input "[DATE]"
click at [396, 105] on div "5" at bounding box center [394, 102] width 10 height 10
type input "[DATE]"
click at [396, 104] on div "5" at bounding box center [394, 102] width 10 height 10
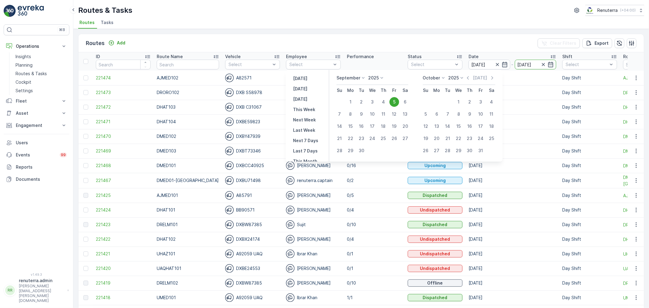
click at [396, 104] on td "0/5" at bounding box center [374, 107] width 61 height 15
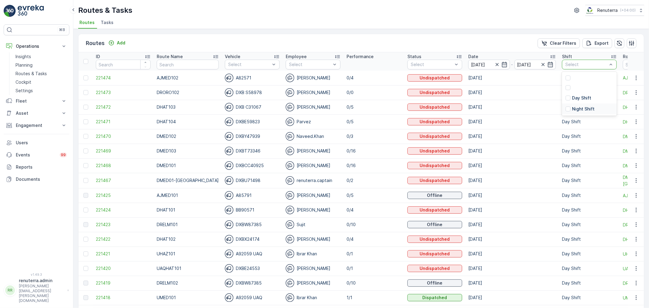
click at [572, 110] on p "Night Shift" at bounding box center [583, 109] width 23 height 6
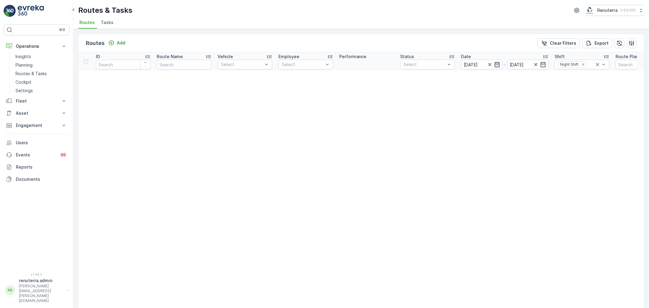
click at [497, 63] on icon "button" at bounding box center [497, 64] width 6 height 6
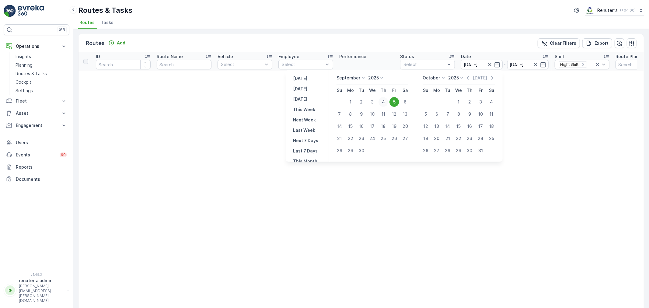
click at [386, 103] on div "4" at bounding box center [383, 102] width 10 height 10
type input "[DATE]"
click at [386, 103] on div "4" at bounding box center [383, 102] width 10 height 10
type input "[DATE]"
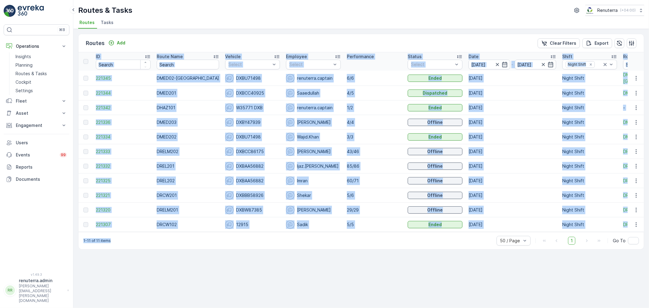
click at [376, 174] on td "60/71" at bounding box center [374, 180] width 61 height 15
click at [99, 181] on span "221325" at bounding box center [123, 181] width 55 height 6
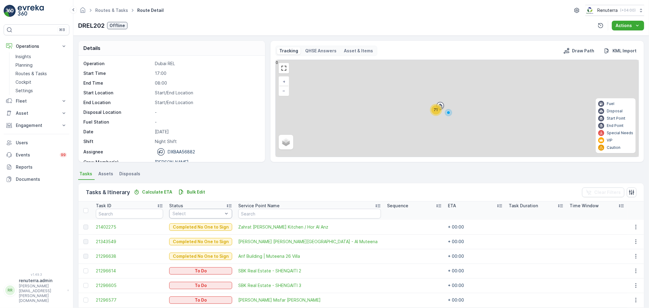
click at [197, 209] on div "Select" at bounding box center [200, 214] width 63 height 10
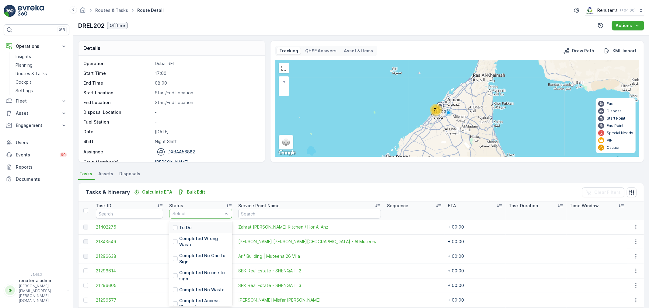
click at [190, 225] on div "To Do" at bounding box center [200, 227] width 63 height 11
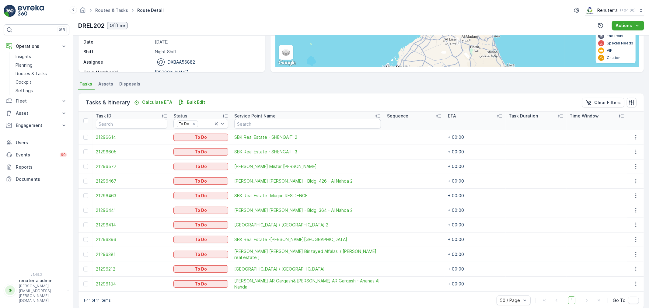
scroll to position [98, 0]
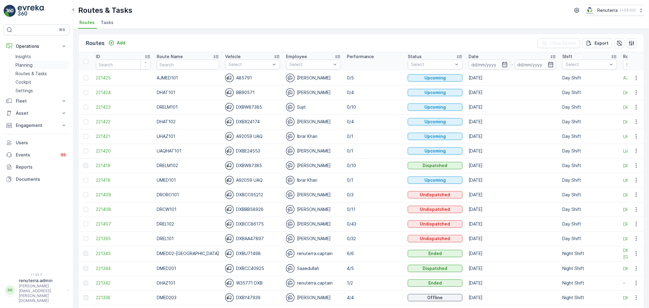
click at [21, 65] on p "Planning" at bounding box center [24, 65] width 17 height 6
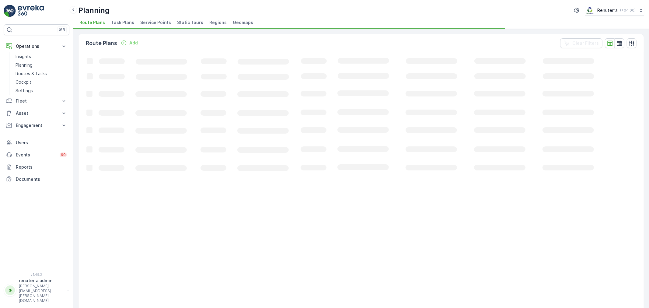
click at [159, 21] on span "Service Points" at bounding box center [155, 22] width 31 height 6
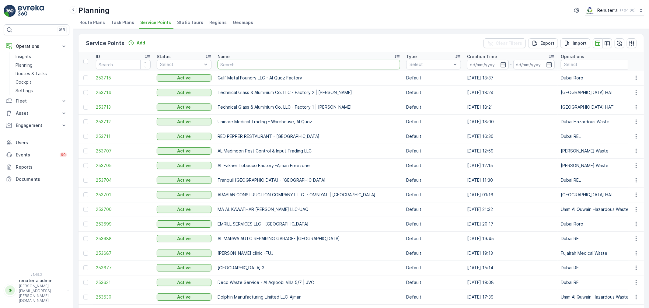
click at [238, 64] on input "text" at bounding box center [308, 65] width 183 height 10
type input "A"
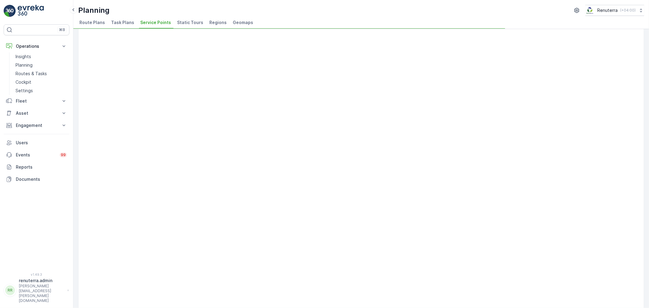
scroll to position [244, 0]
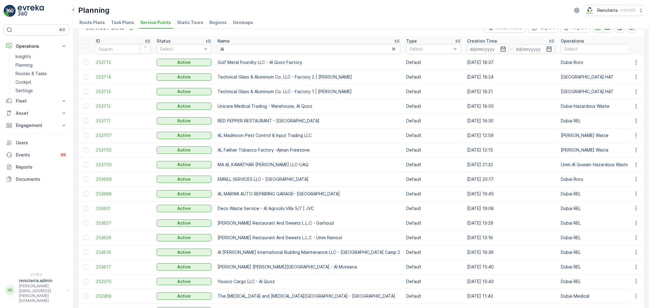
scroll to position [7, 0]
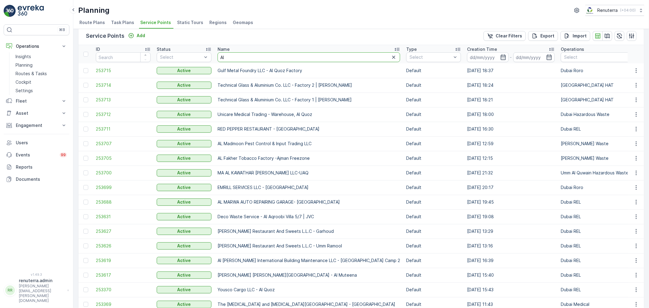
click at [242, 52] on input "Al" at bounding box center [308, 57] width 183 height 10
type input "Al qudra"
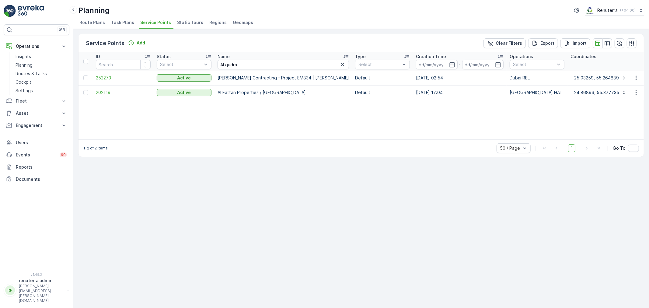
click at [106, 78] on span "252273" at bounding box center [123, 78] width 55 height 6
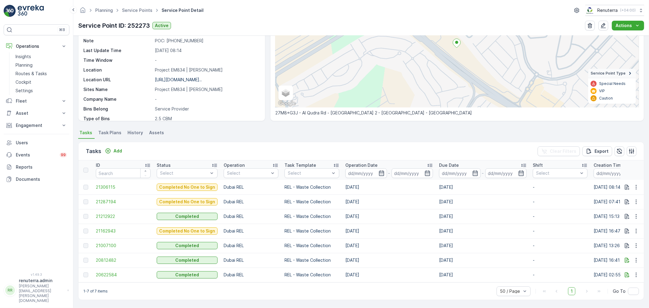
scroll to position [74, 0]
